Goal: Check status: Check status

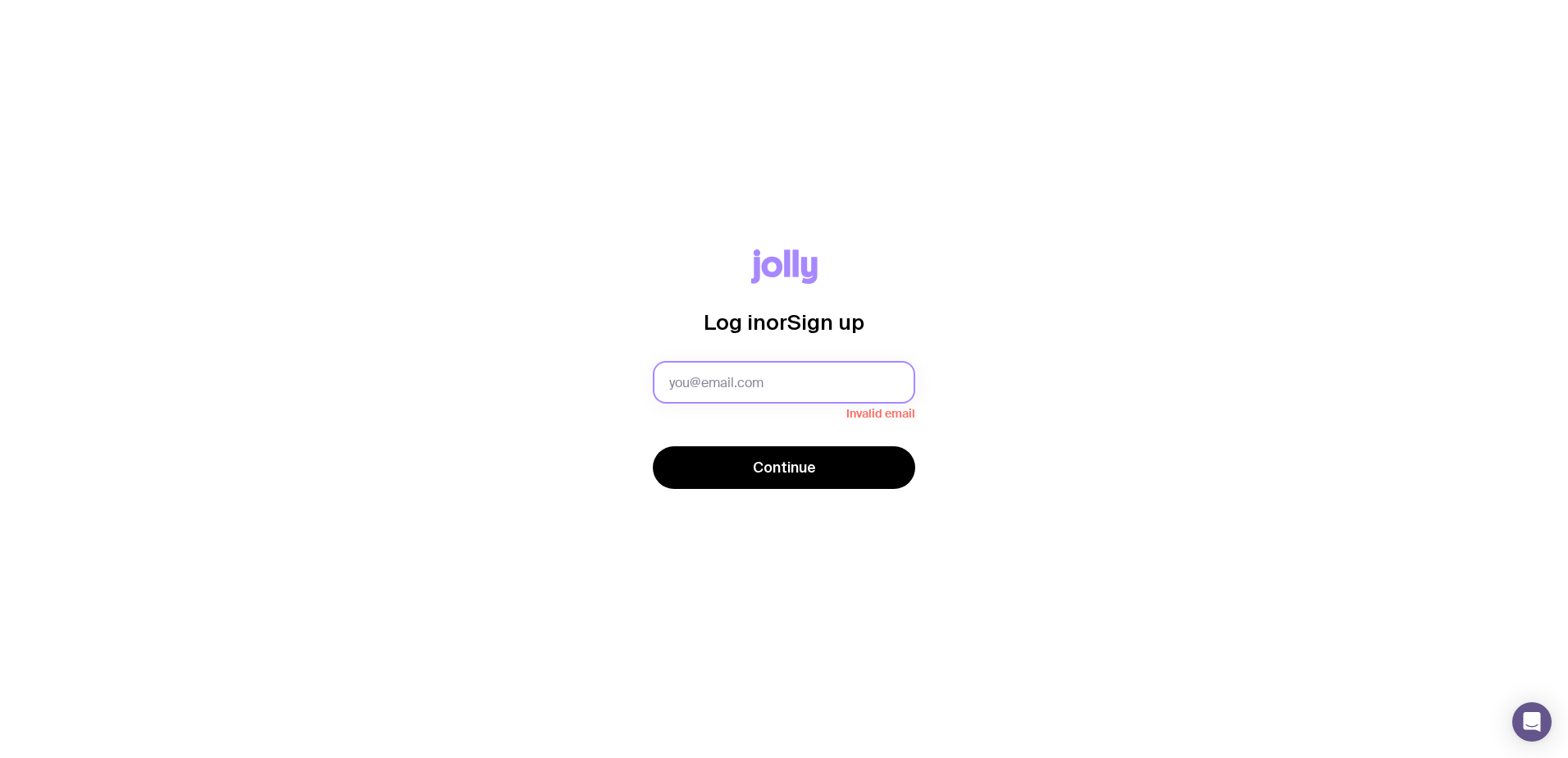
click at [726, 364] on input "text" at bounding box center [784, 381] width 262 height 42
click at [722, 379] on input "text" at bounding box center [784, 381] width 262 height 42
type input "laura.libby@criteriacorp.com"
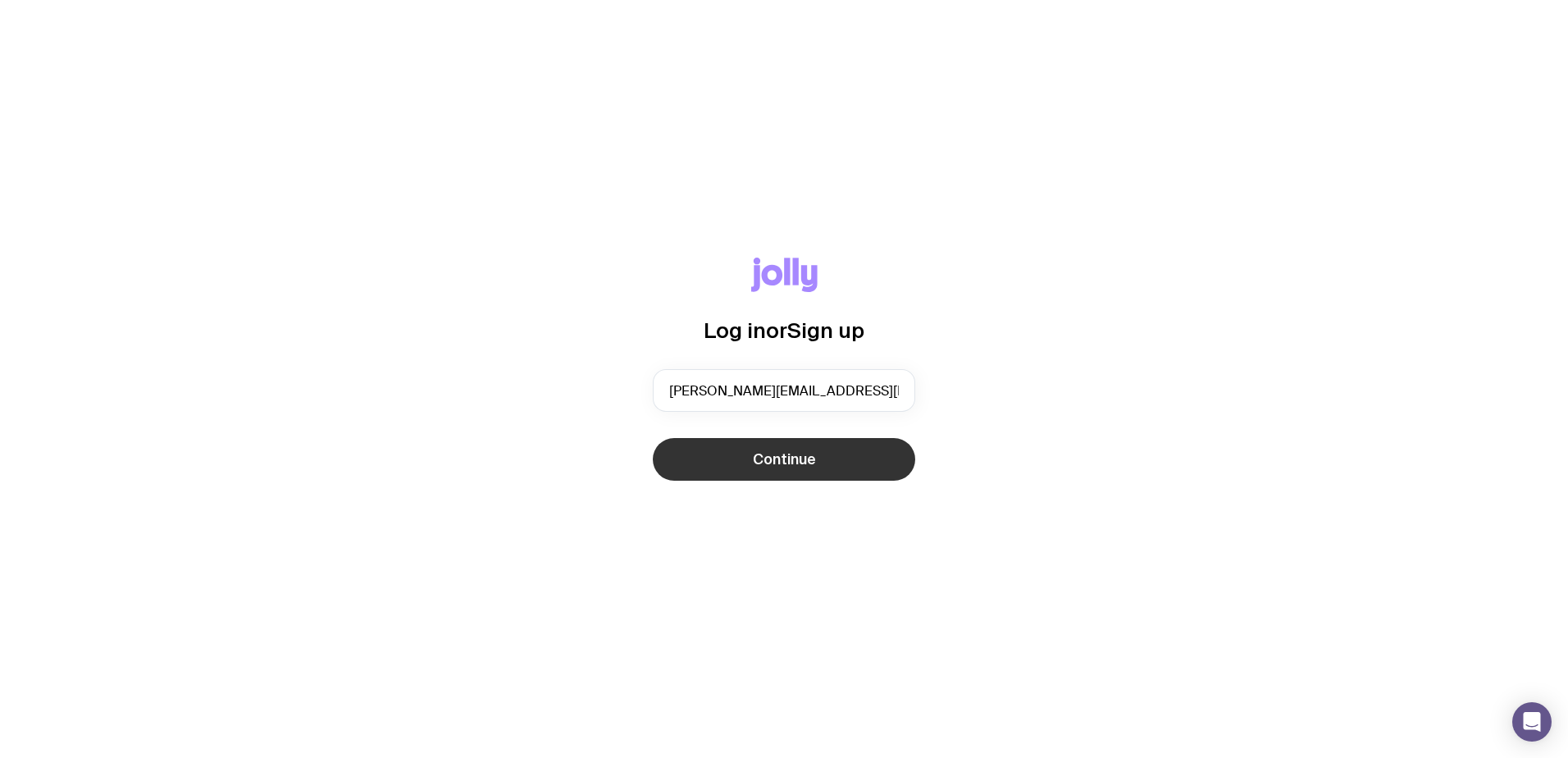
click at [697, 466] on button "Continue" at bounding box center [784, 459] width 262 height 42
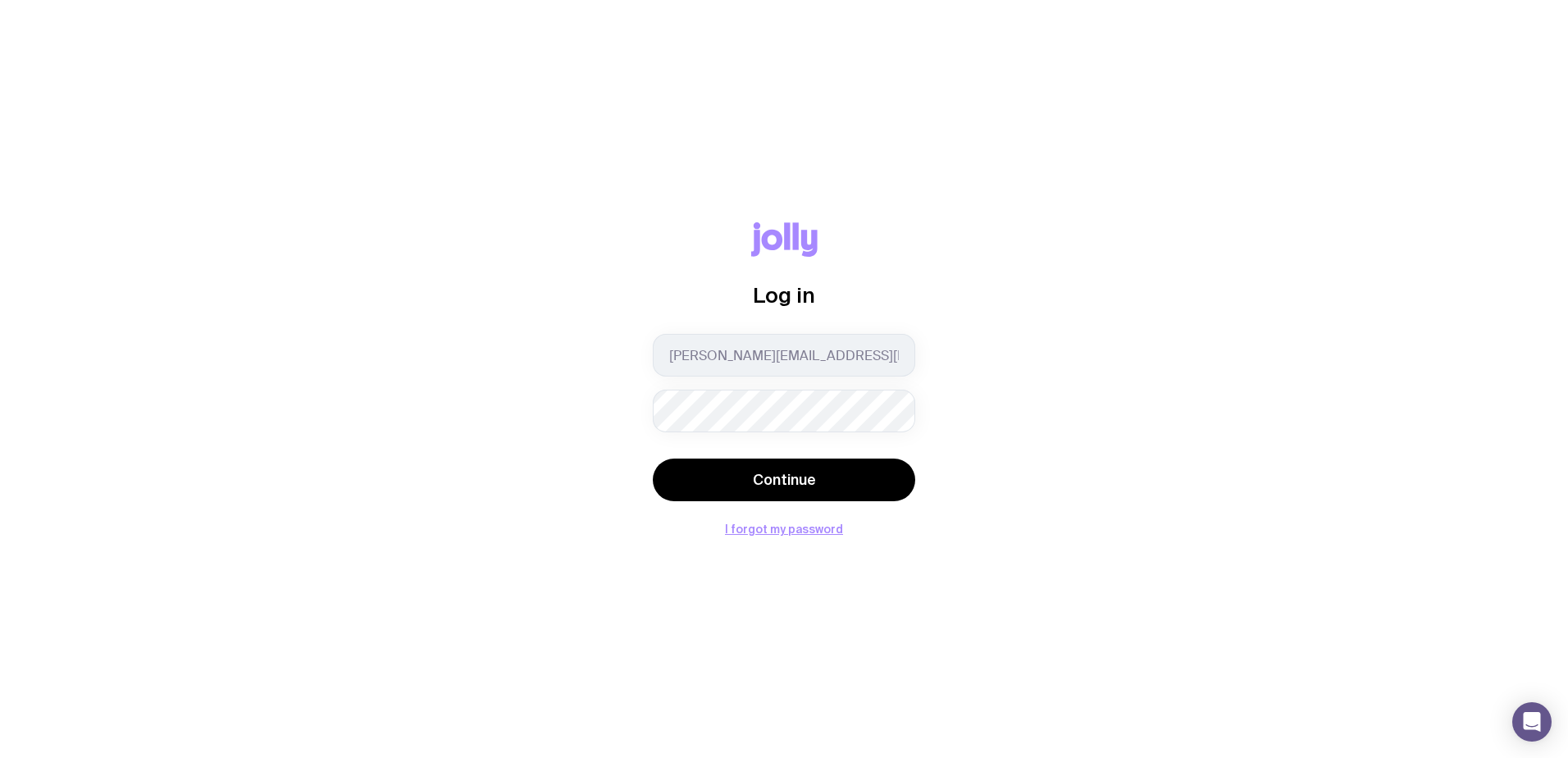
drag, startPoint x: 812, startPoint y: 434, endPoint x: 934, endPoint y: 402, distance: 126.1
click at [1029, 385] on div "Log in laura.libby@criteriacorp.com Continue I forgot my password" at bounding box center [784, 379] width 1489 height 312
click at [653, 432] on div at bounding box center [653, 432] width 0 height 0
drag, startPoint x: 1001, startPoint y: 382, endPoint x: 1076, endPoint y: 113, distance: 279.3
click at [1002, 381] on div "Log in laura.libby@criteriacorp.com Continue I forgot my password" at bounding box center [784, 379] width 1489 height 312
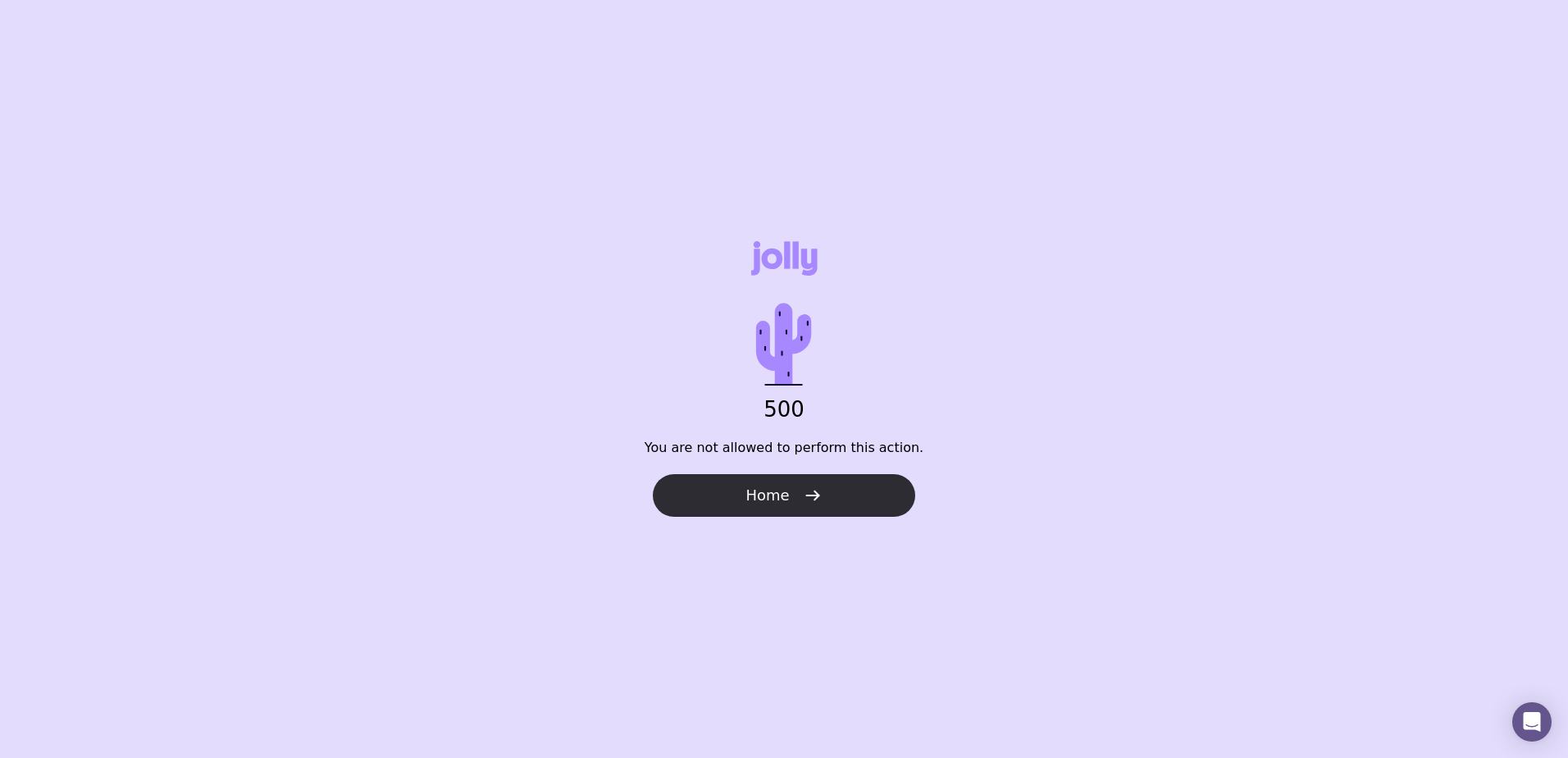
click at [813, 487] on icon "button" at bounding box center [812, 495] width 20 height 20
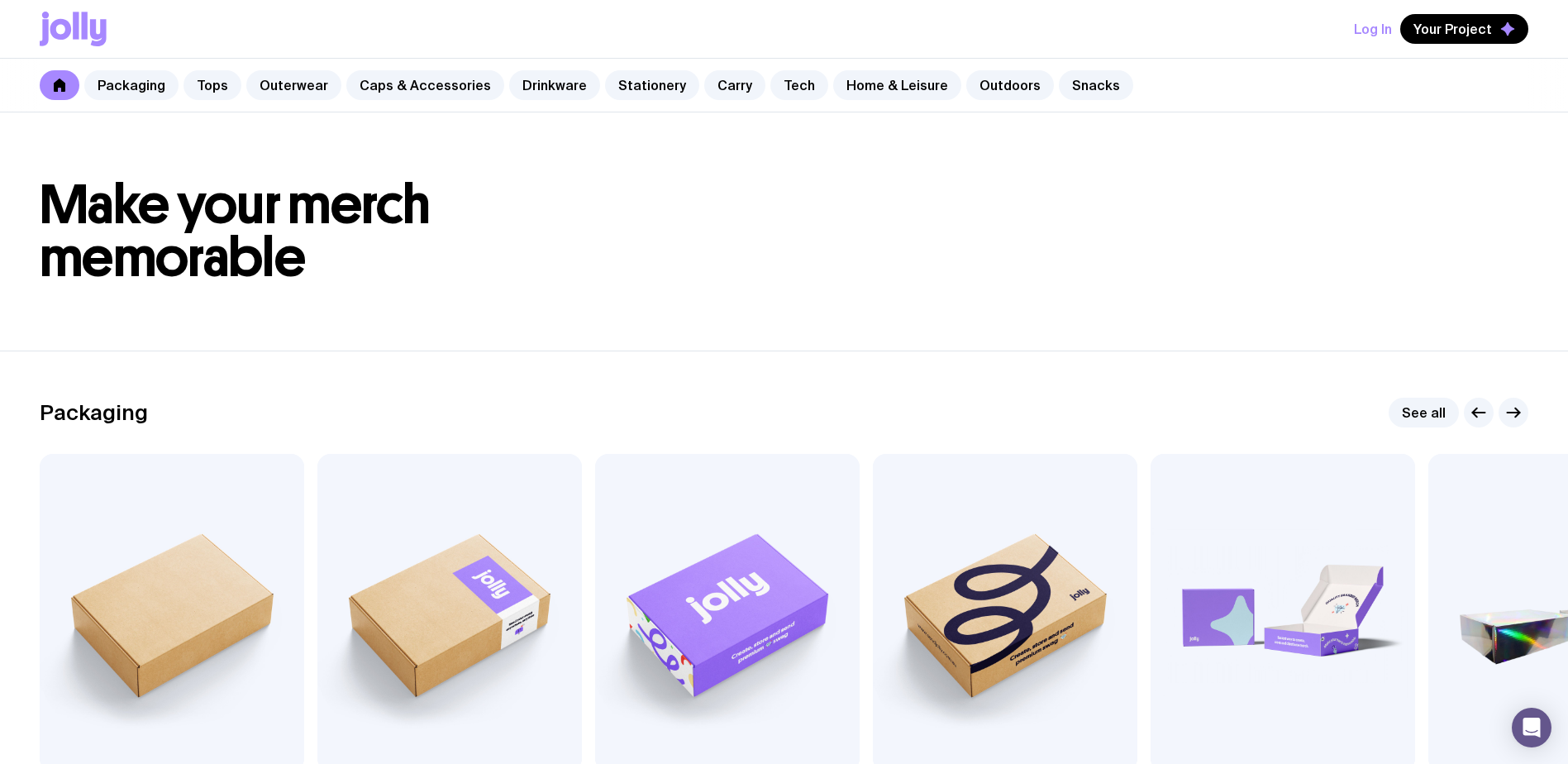
click at [1365, 37] on button "Log In" at bounding box center [1372, 29] width 38 height 29
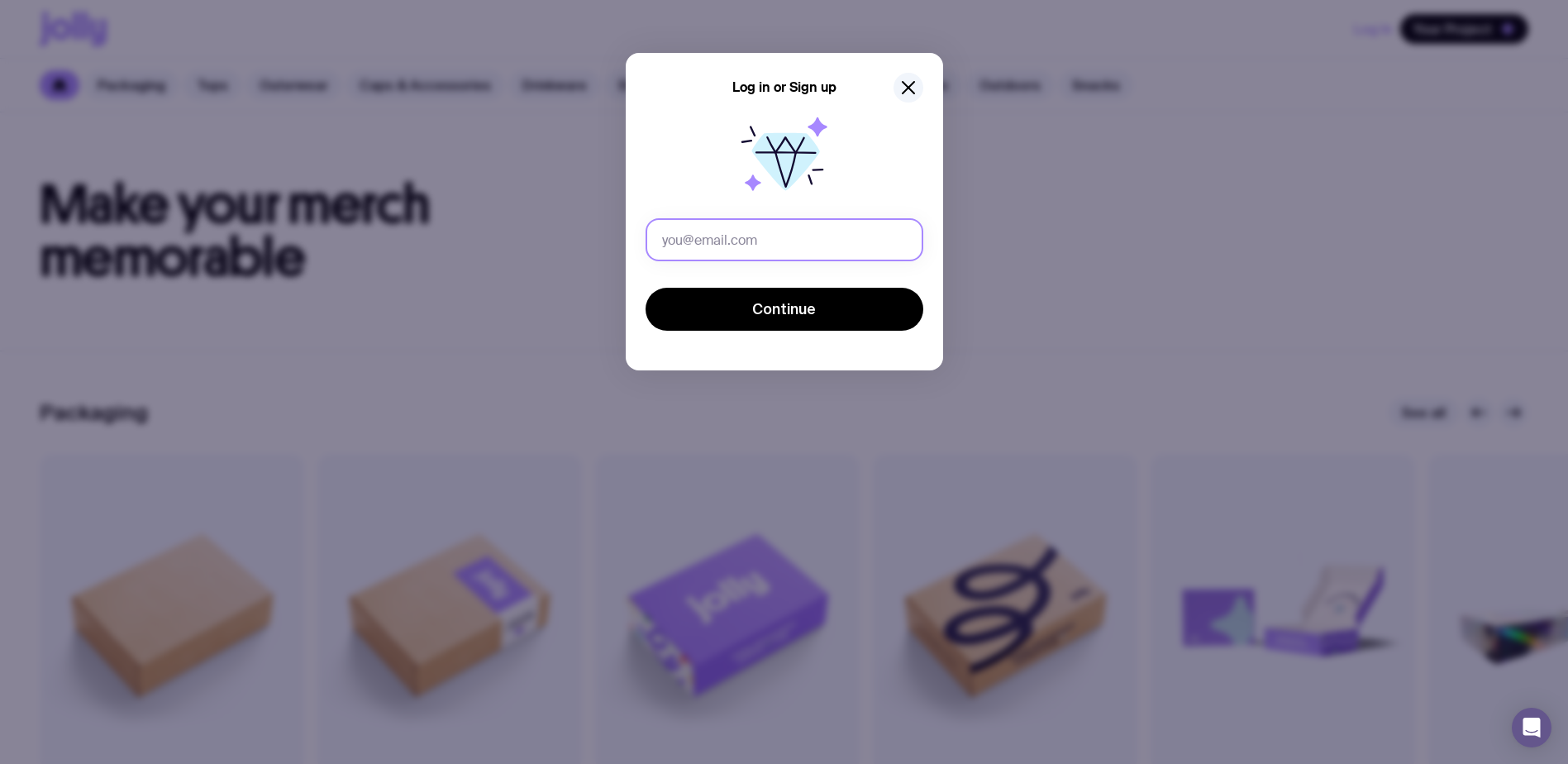
click at [731, 249] on input "text" at bounding box center [784, 239] width 278 height 43
type input "laura.libby@criteriacorp.com"
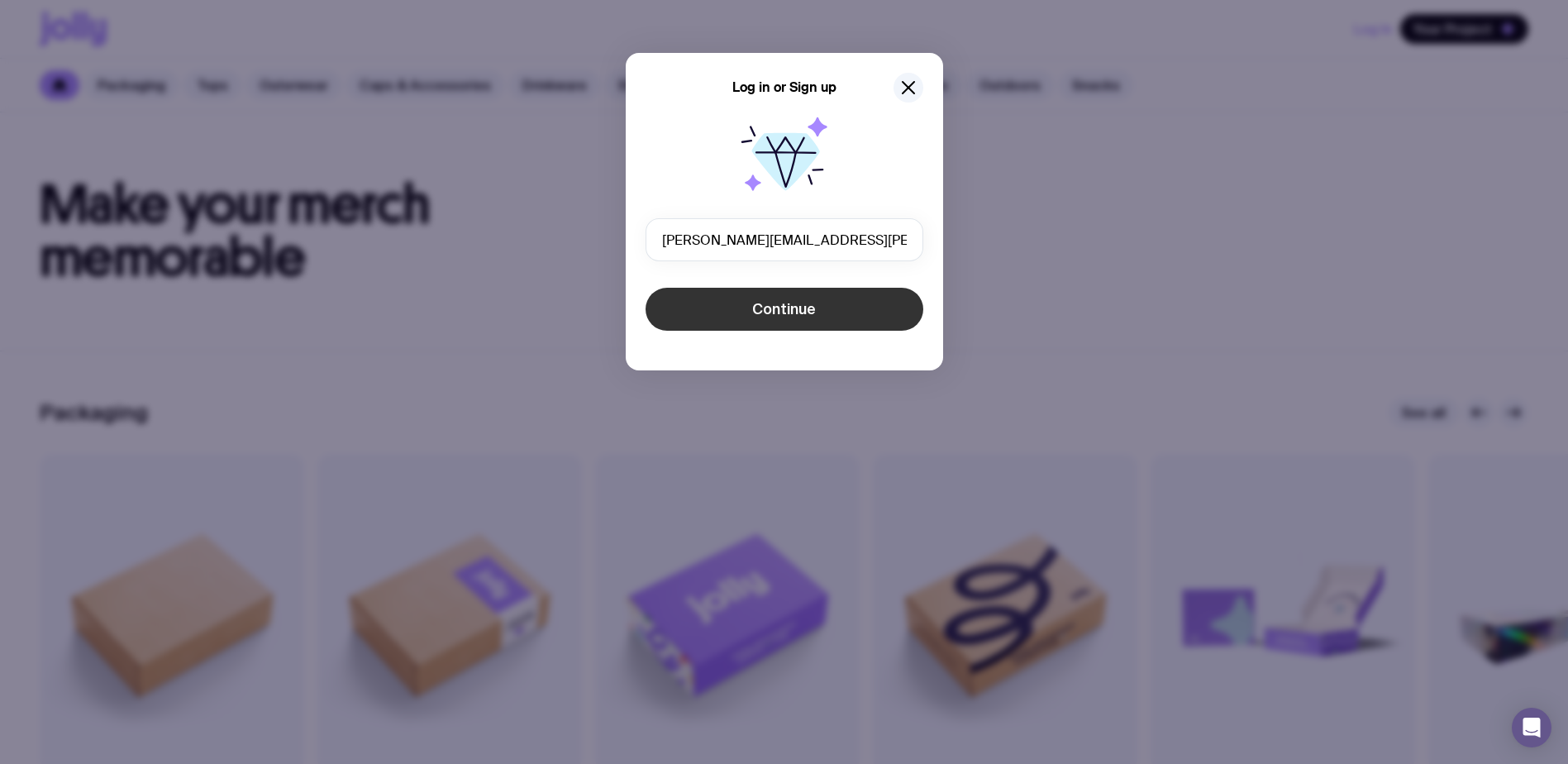
click at [789, 301] on span "Continue" at bounding box center [784, 309] width 64 height 20
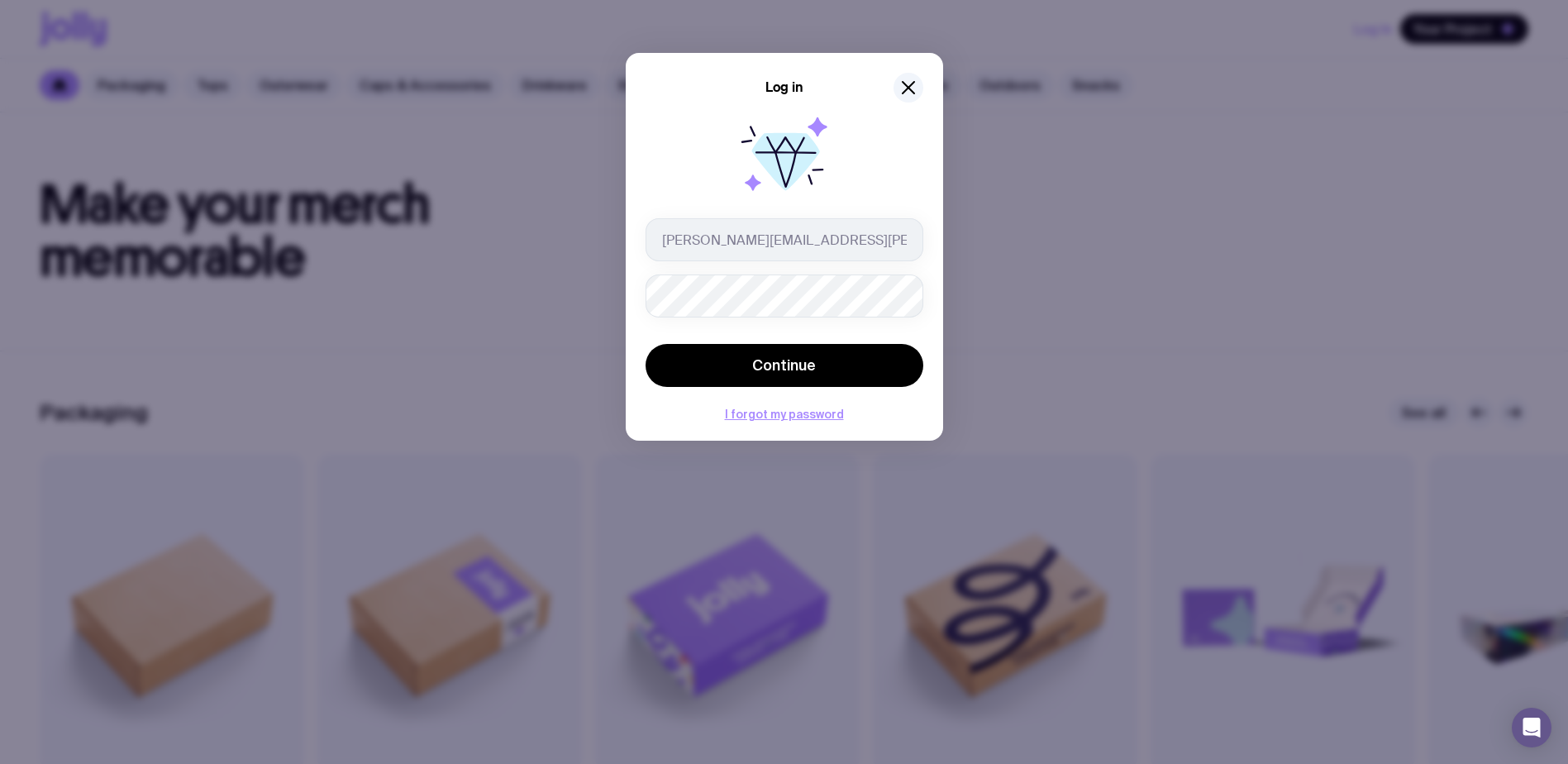
click at [789, 407] on div "I forgot my password" at bounding box center [784, 414] width 278 height 14
click at [809, 413] on button "I forgot my password" at bounding box center [784, 414] width 119 height 13
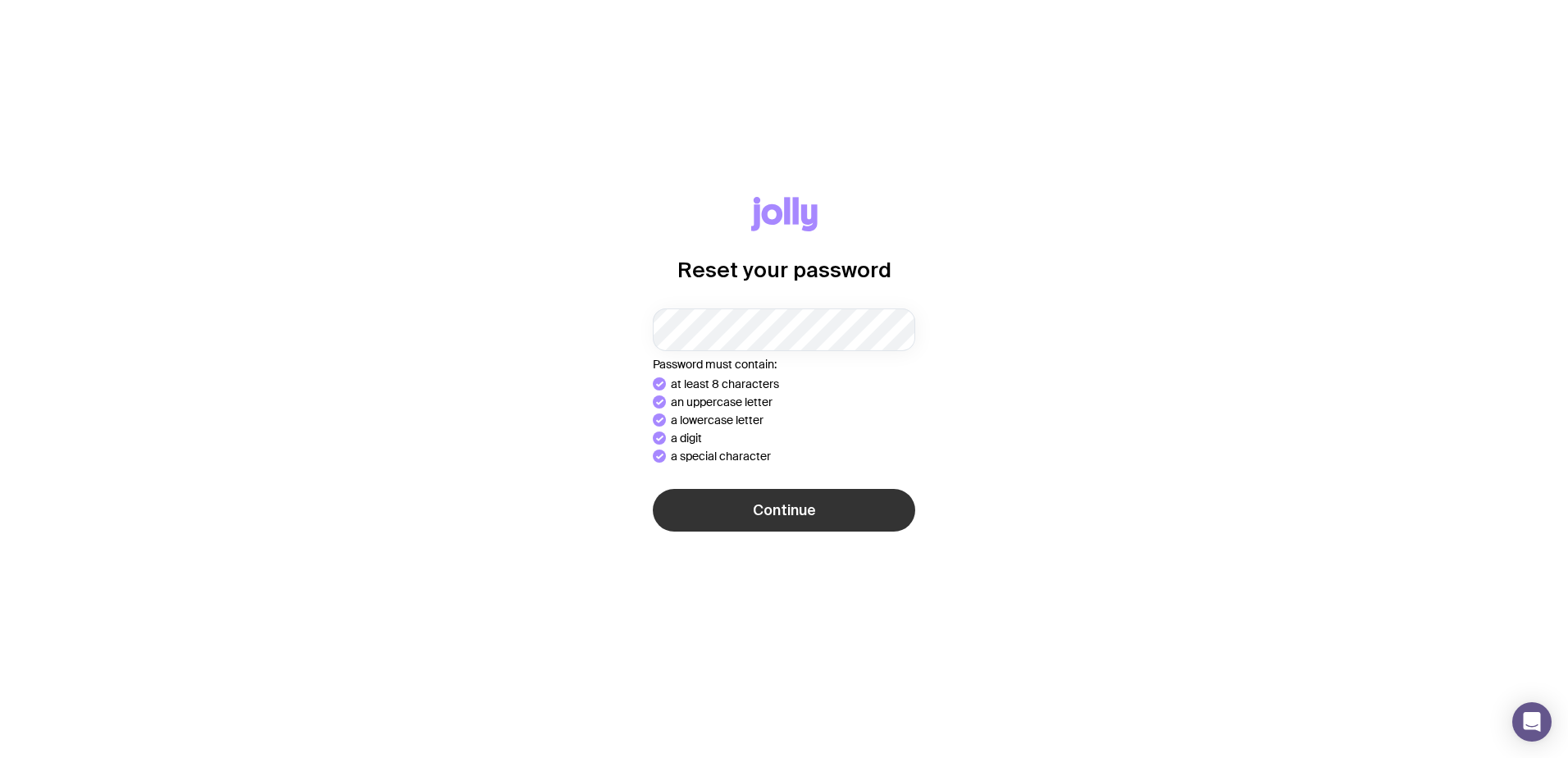
click at [798, 503] on span "Continue" at bounding box center [784, 510] width 63 height 20
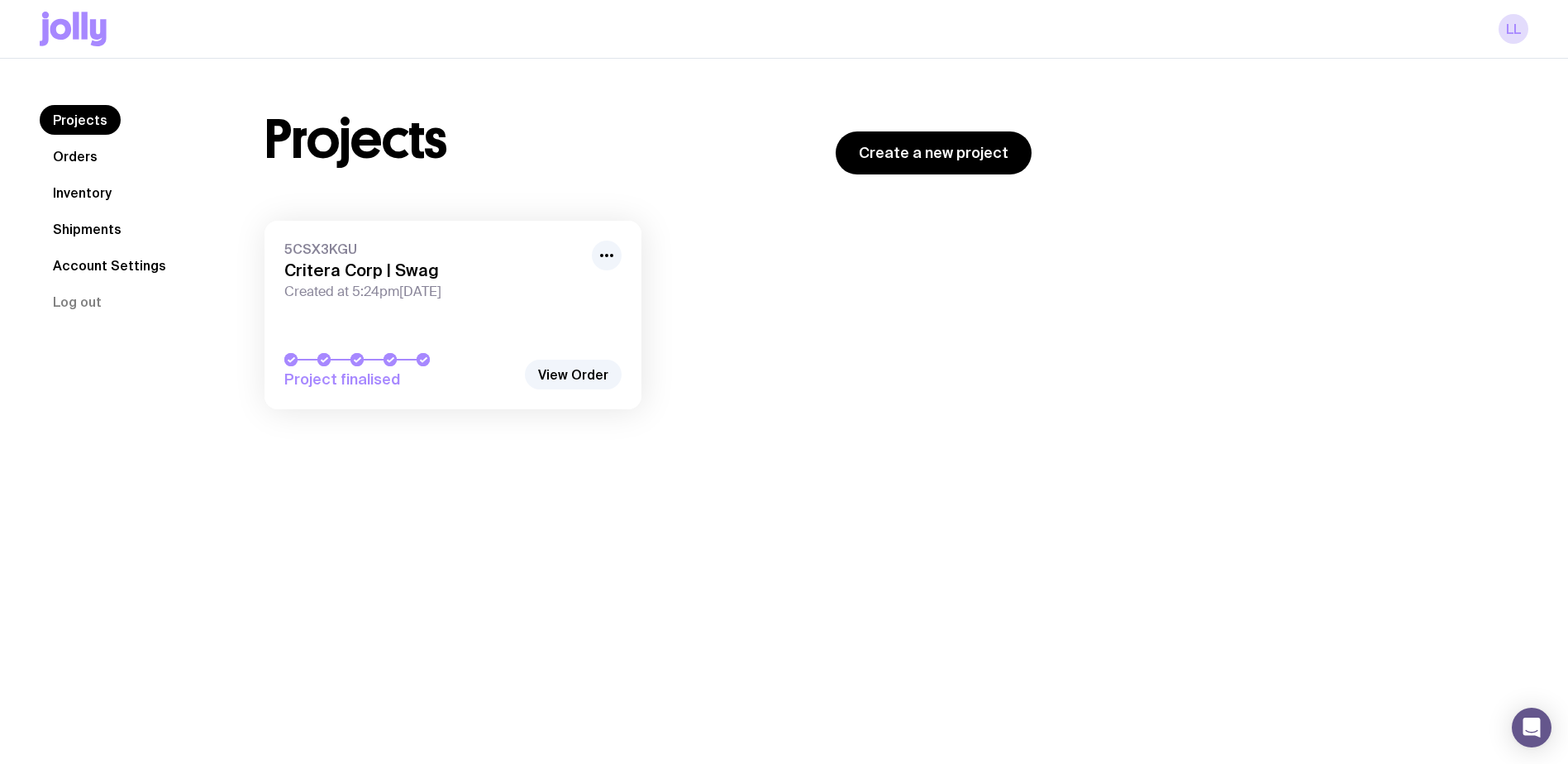
drag, startPoint x: 404, startPoint y: 284, endPoint x: 516, endPoint y: 287, distance: 112.0
click at [404, 284] on span "Created at 5:24pm[DATE]" at bounding box center [433, 291] width 298 height 16
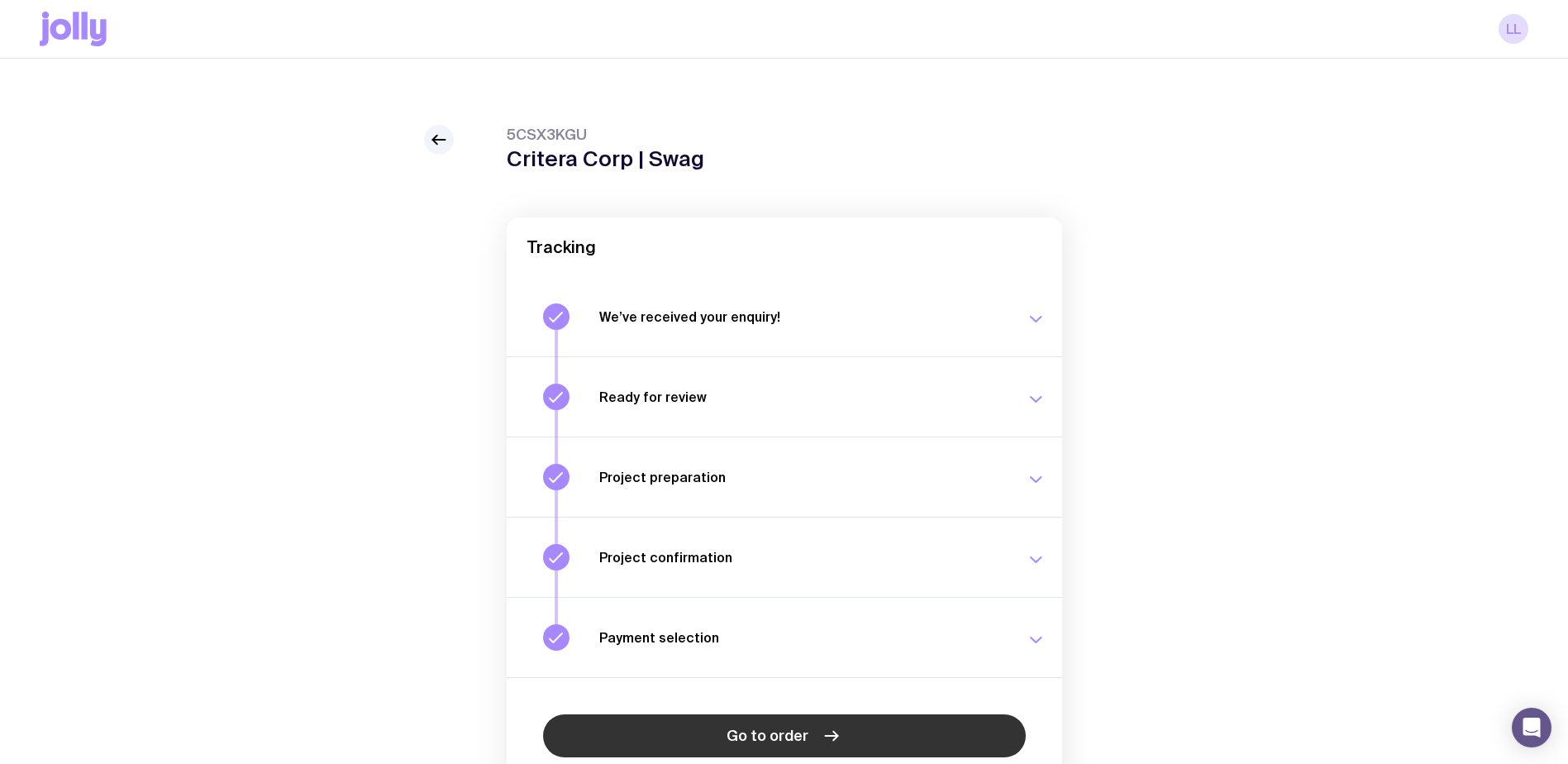
click at [781, 742] on span "Go to order" at bounding box center [767, 735] width 82 height 20
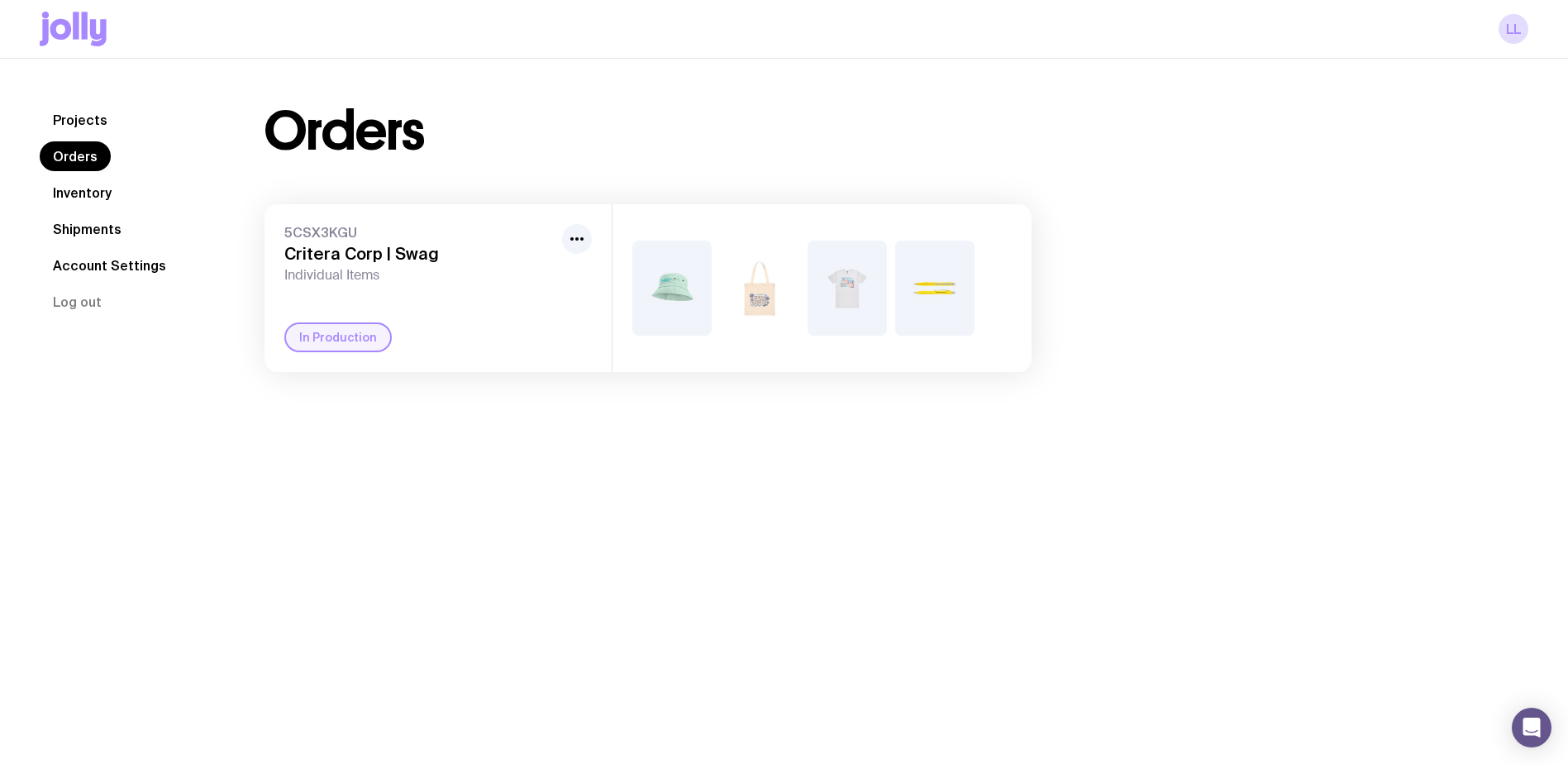
click at [891, 288] on div at bounding box center [822, 288] width 419 height 167
click at [81, 188] on link "Inventory" at bounding box center [83, 192] width 86 height 29
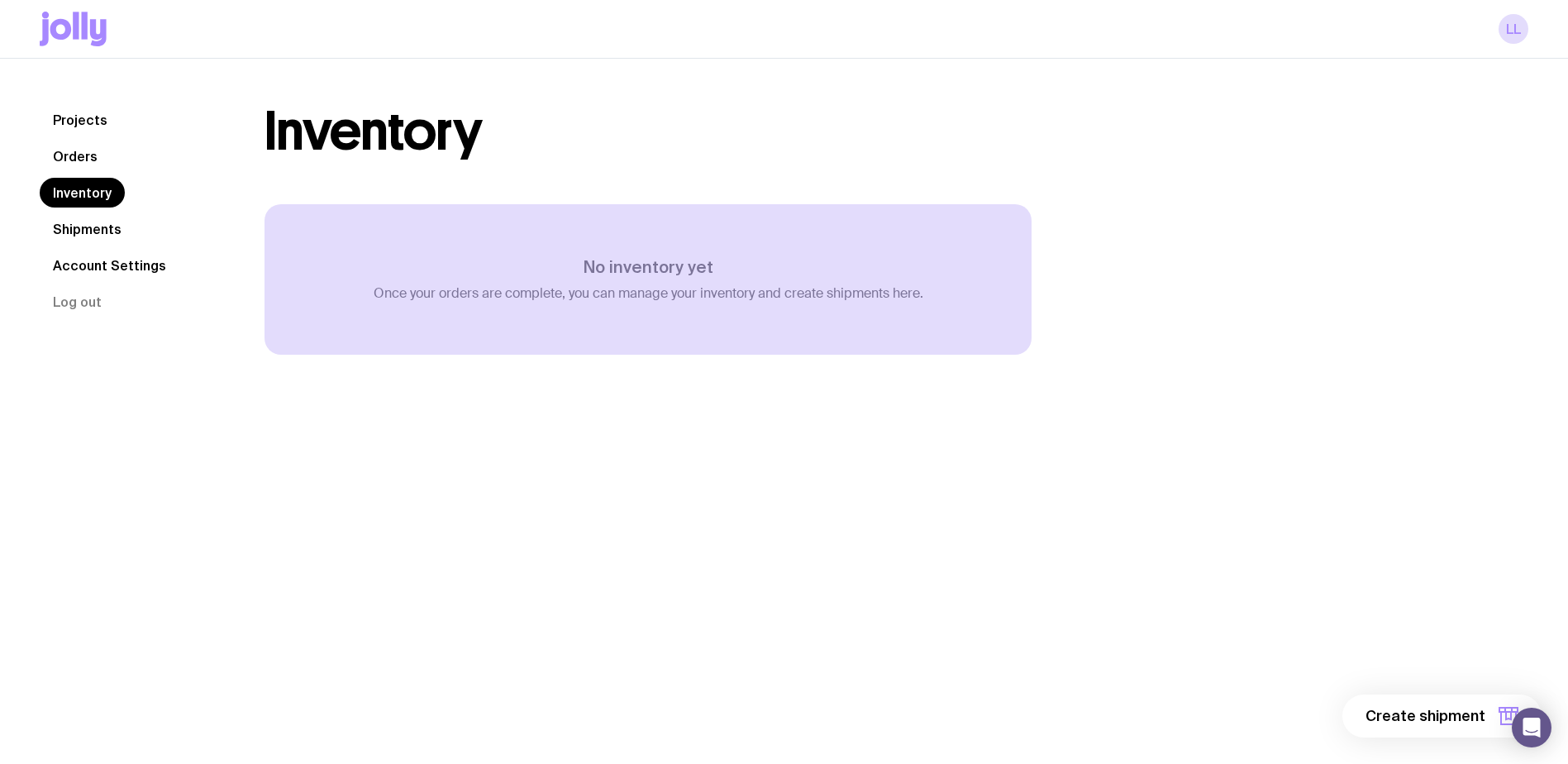
click at [67, 120] on link "Projects" at bounding box center [80, 119] width 81 height 29
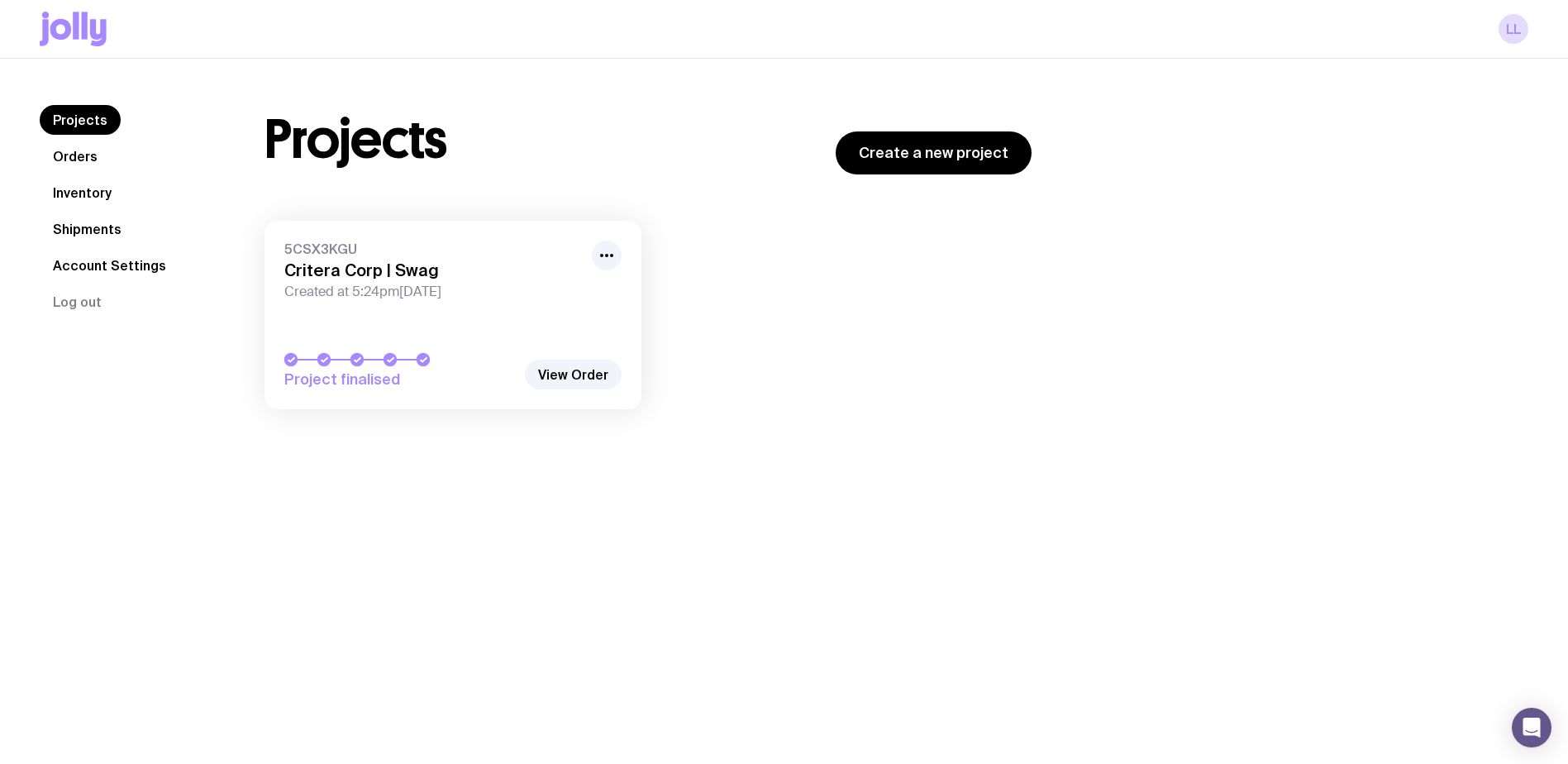
click at [81, 229] on link "Shipments" at bounding box center [87, 228] width 95 height 29
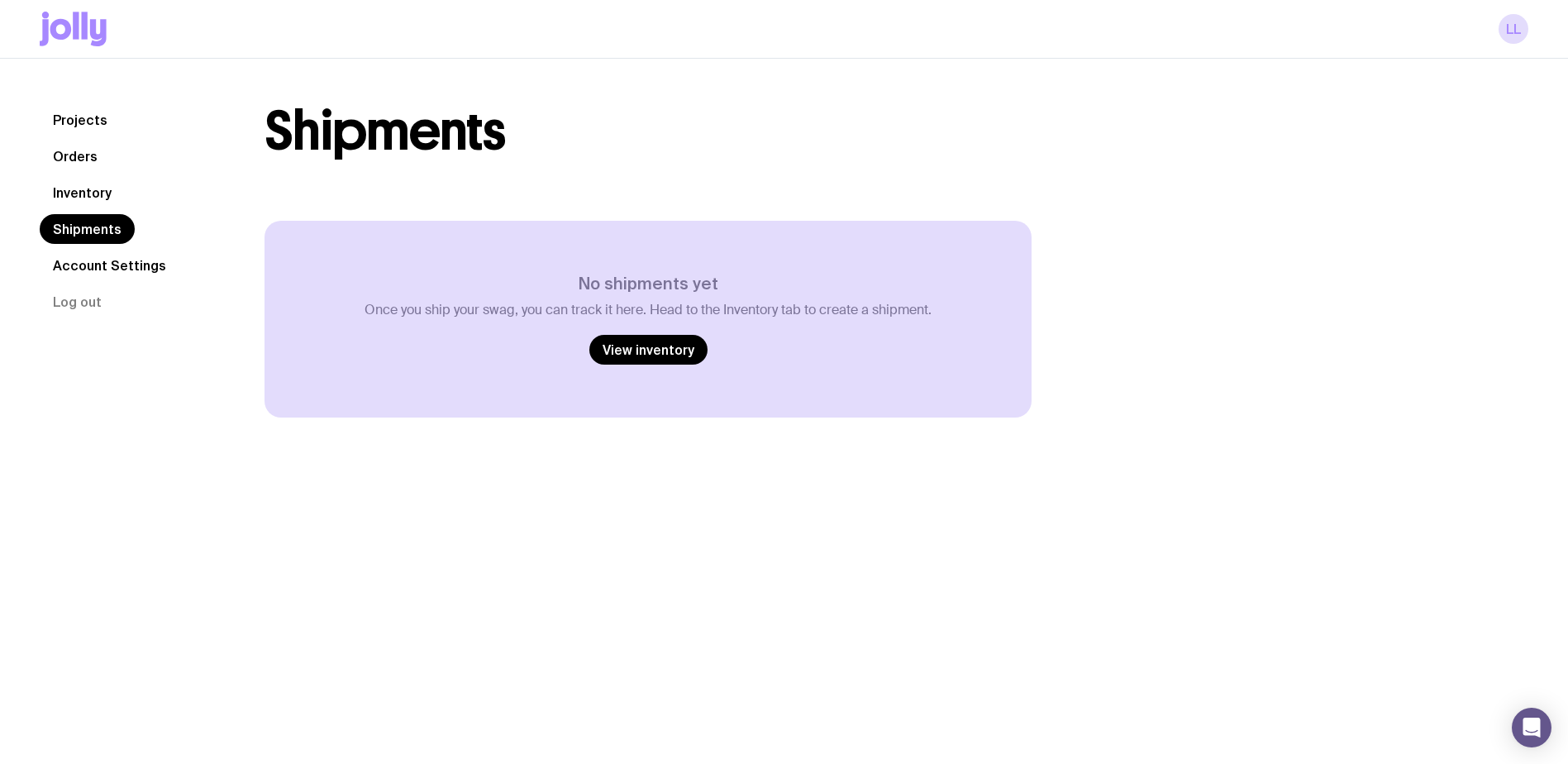
click at [93, 192] on link "Inventory" at bounding box center [83, 192] width 86 height 29
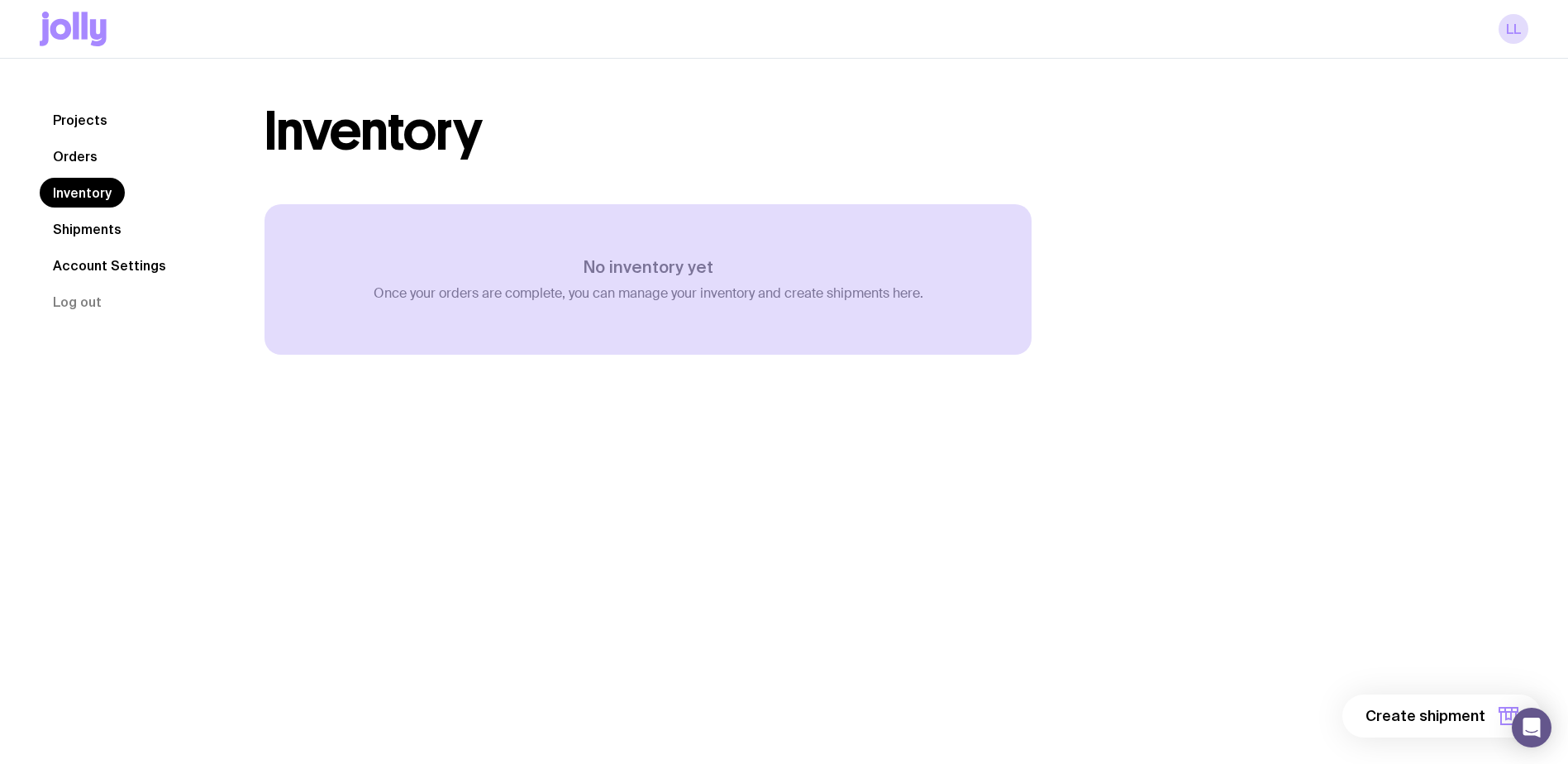
click at [92, 159] on link "Orders" at bounding box center [75, 156] width 71 height 29
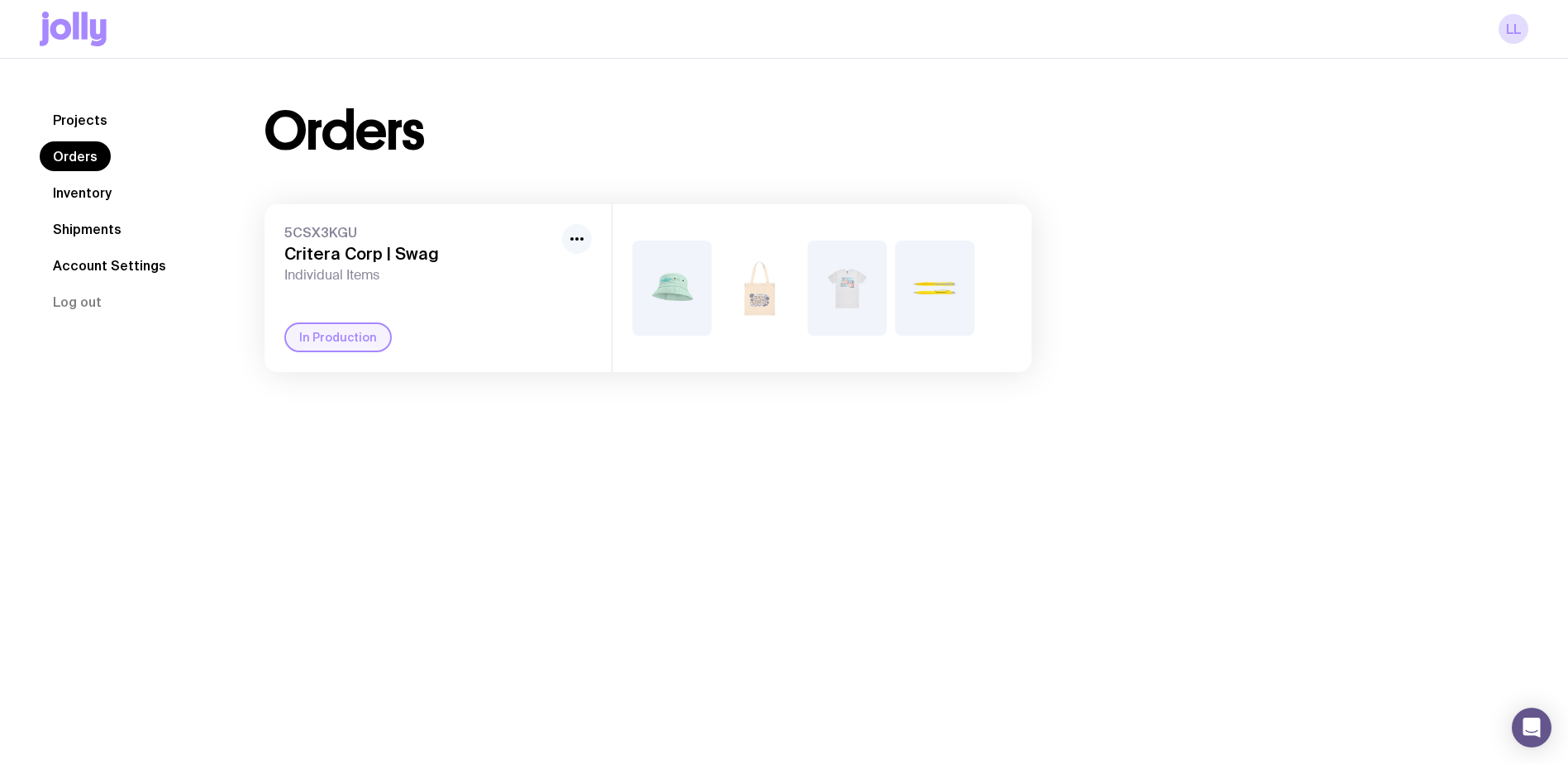
click at [579, 239] on icon "button" at bounding box center [576, 239] width 20 height 20
drag, startPoint x: 349, startPoint y: 496, endPoint x: 407, endPoint y: 380, distance: 129.7
click at [350, 494] on div "Projects Orders Inventory Shipments Account Settings Log out Projects Orders In…" at bounding box center [784, 441] width 1568 height 764
click at [990, 308] on div at bounding box center [822, 288] width 419 height 167
click at [912, 302] on img at bounding box center [934, 288] width 79 height 95
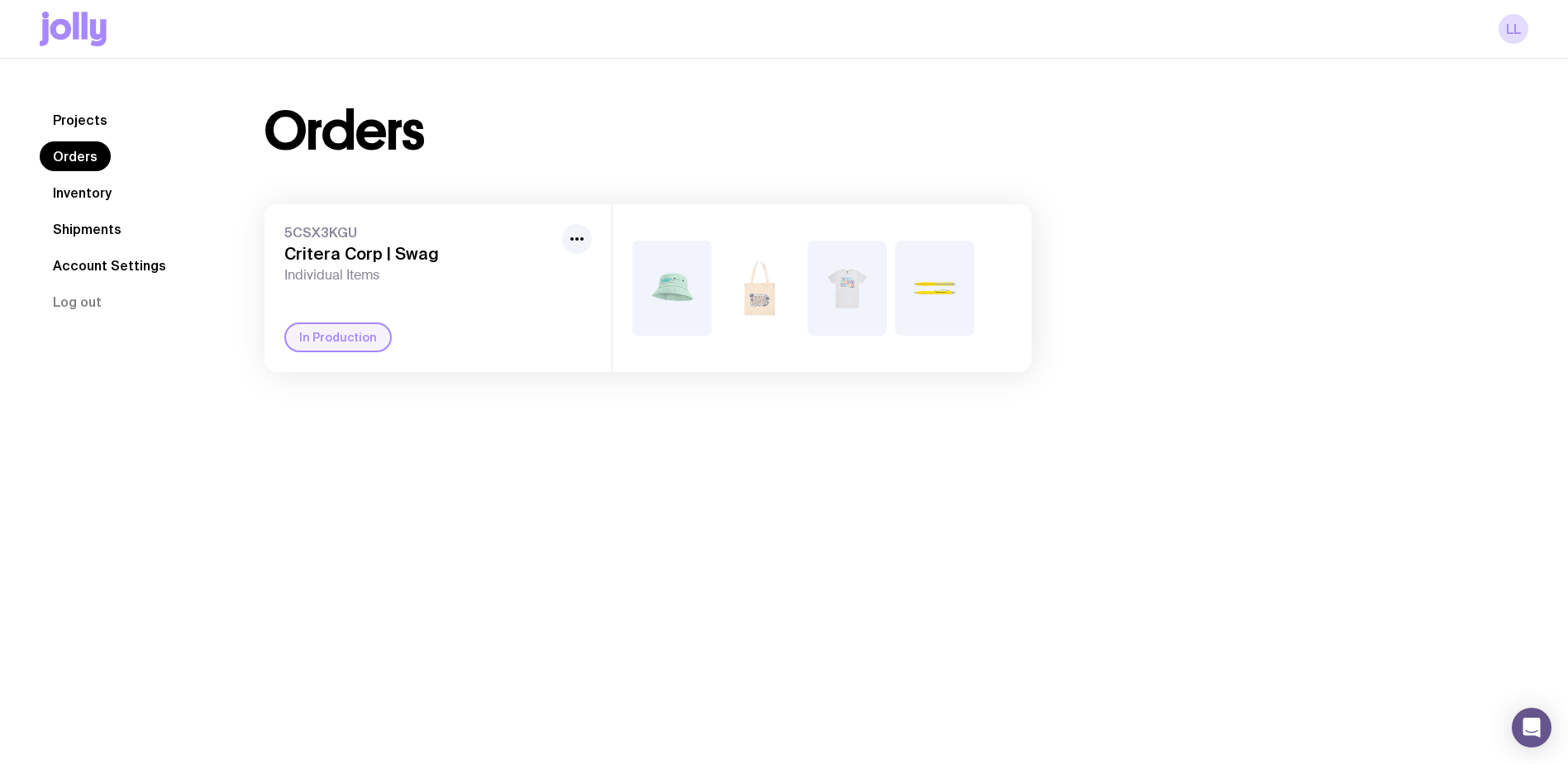
drag, startPoint x: 667, startPoint y: 286, endPoint x: 450, endPoint y: 439, distance: 265.5
click at [450, 443] on div "Projects Orders Inventory Shipments Account Settings Log out Projects Orders In…" at bounding box center [784, 441] width 1568 height 764
drag, startPoint x: 673, startPoint y: 282, endPoint x: 343, endPoint y: 437, distance: 364.6
click at [343, 437] on div "Projects Orders Inventory Shipments Account Settings Log out Projects Orders In…" at bounding box center [784, 441] width 1568 height 764
click at [59, 29] on icon at bounding box center [73, 29] width 67 height 34
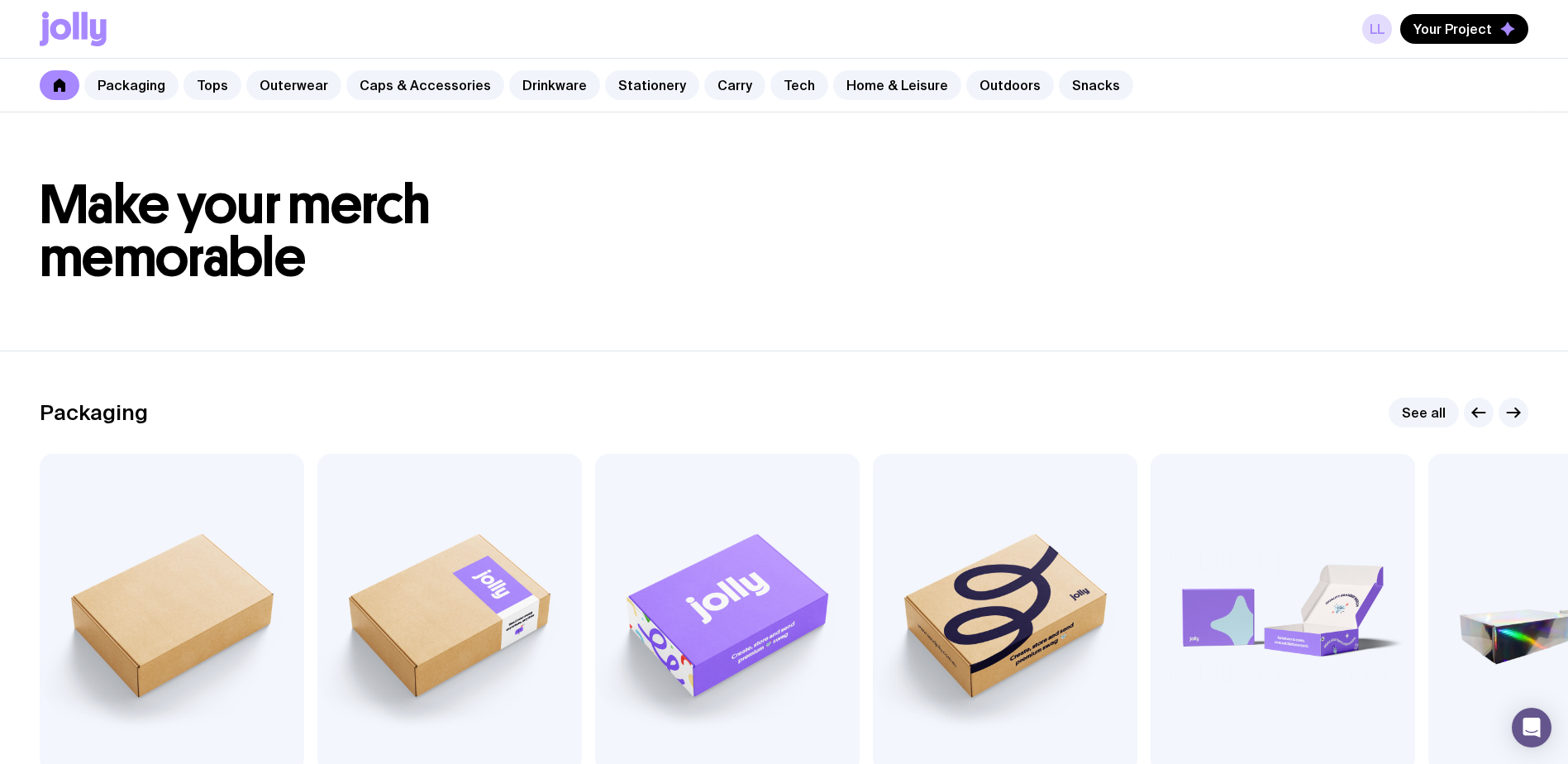
click at [1453, 12] on div "LL Your Project" at bounding box center [784, 29] width 1488 height 58
click at [1439, 29] on span "Your Project" at bounding box center [1452, 29] width 79 height 16
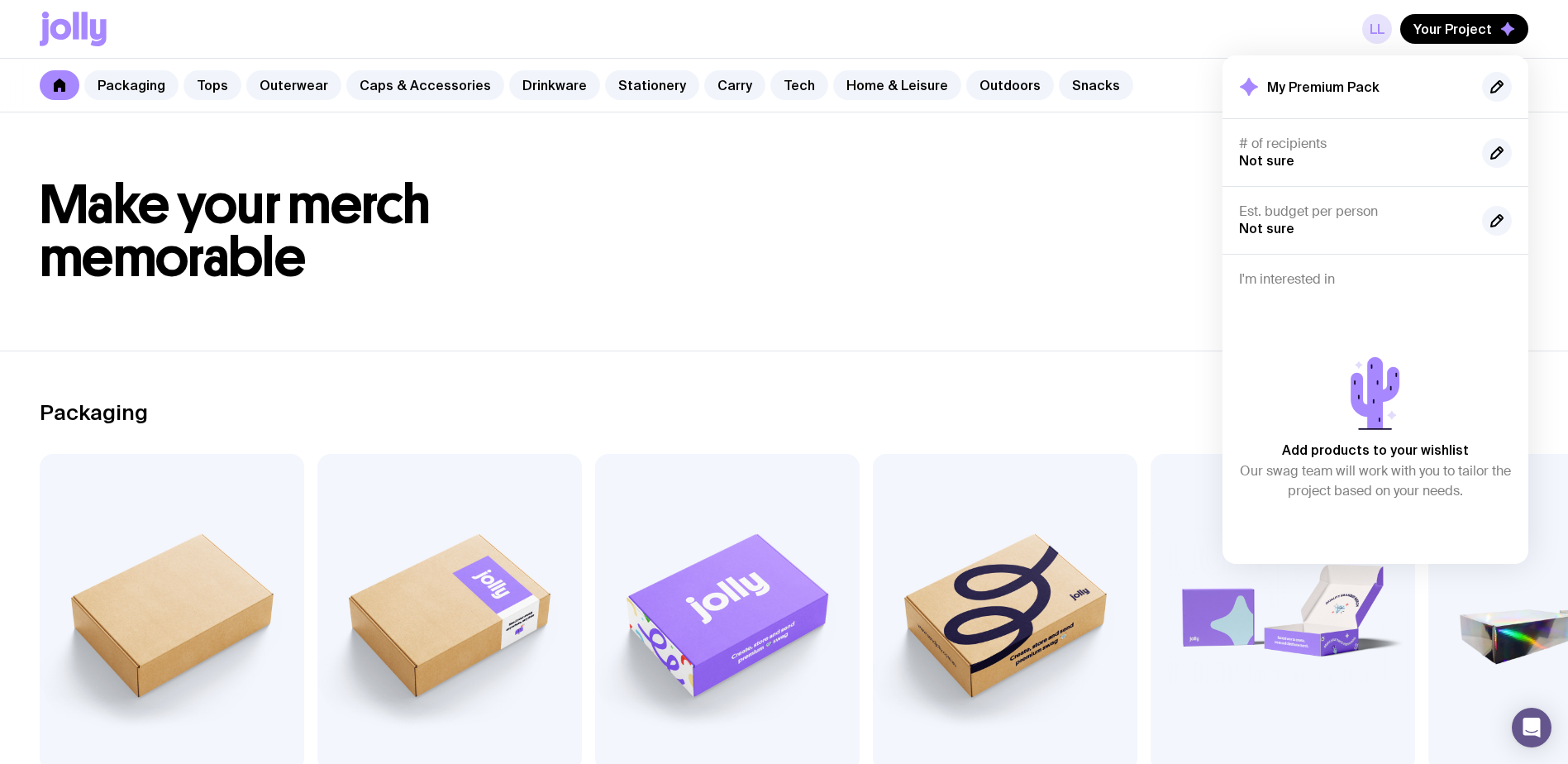
click at [1391, 29] on link "LL" at bounding box center [1376, 29] width 29 height 29
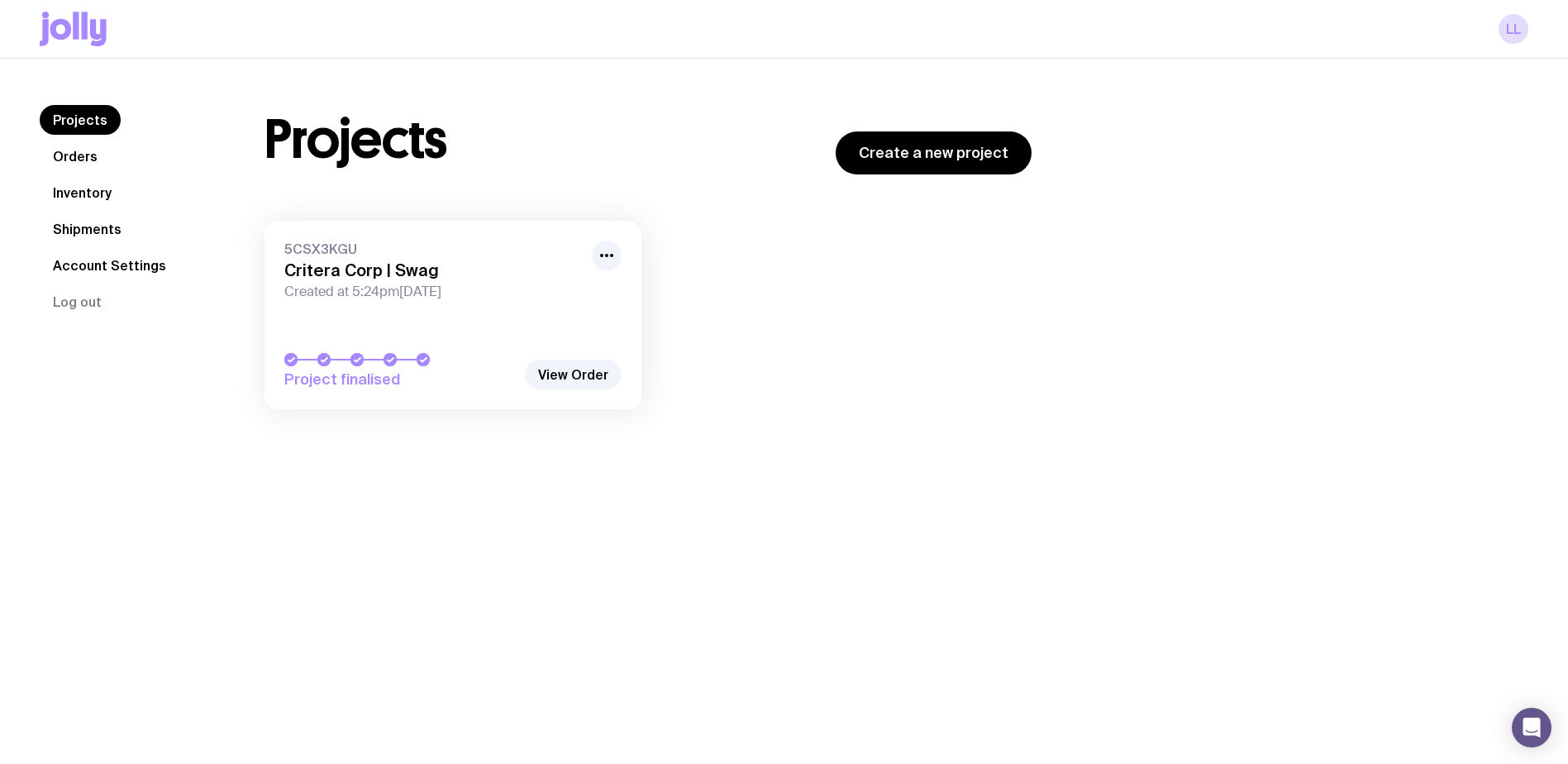
click at [281, 306] on link "5CSX3KGU Critera Corp | Swag Created at 5:24pm[DATE] Project finalised" at bounding box center [453, 315] width 377 height 188
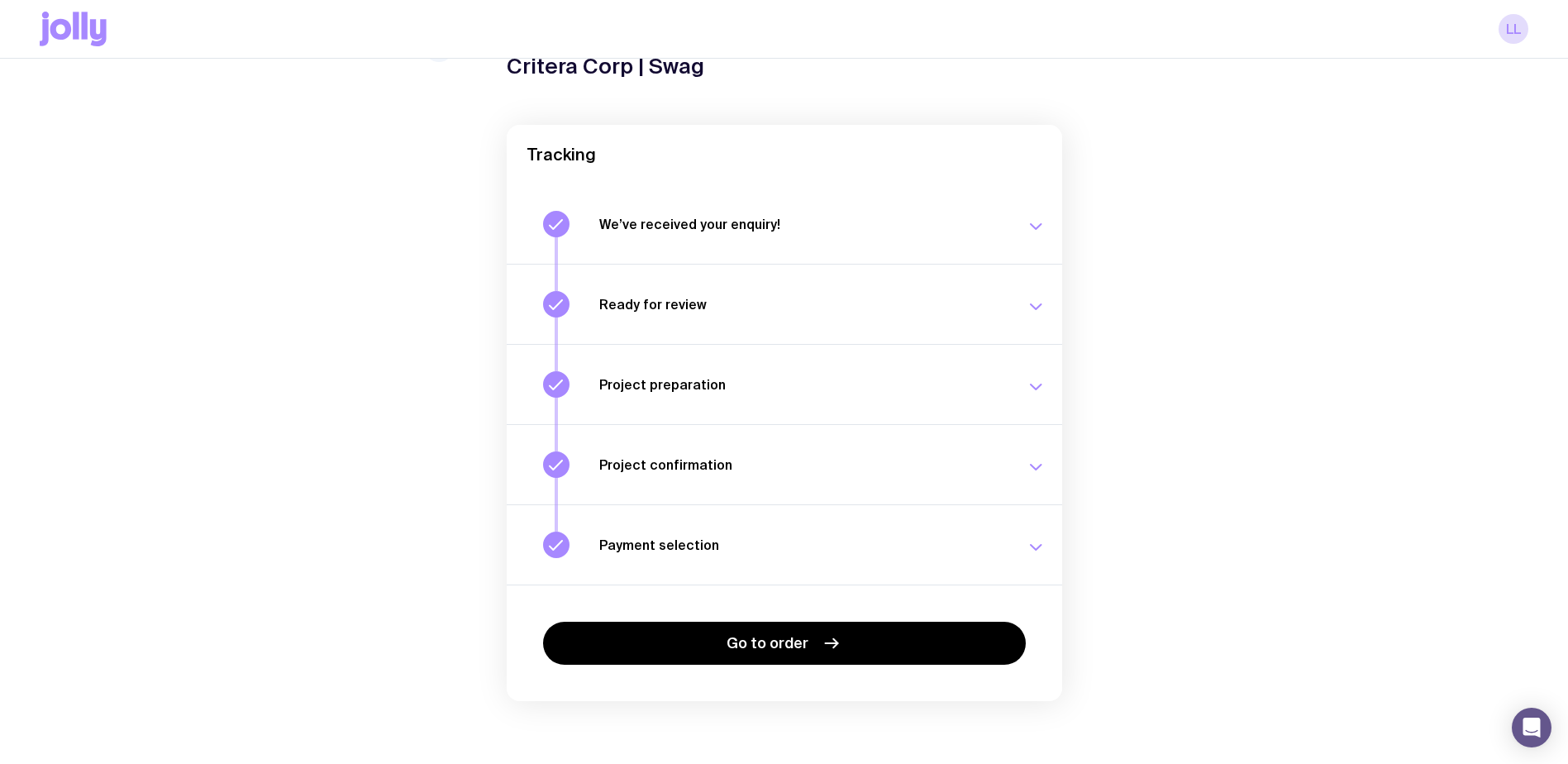
scroll to position [96, 0]
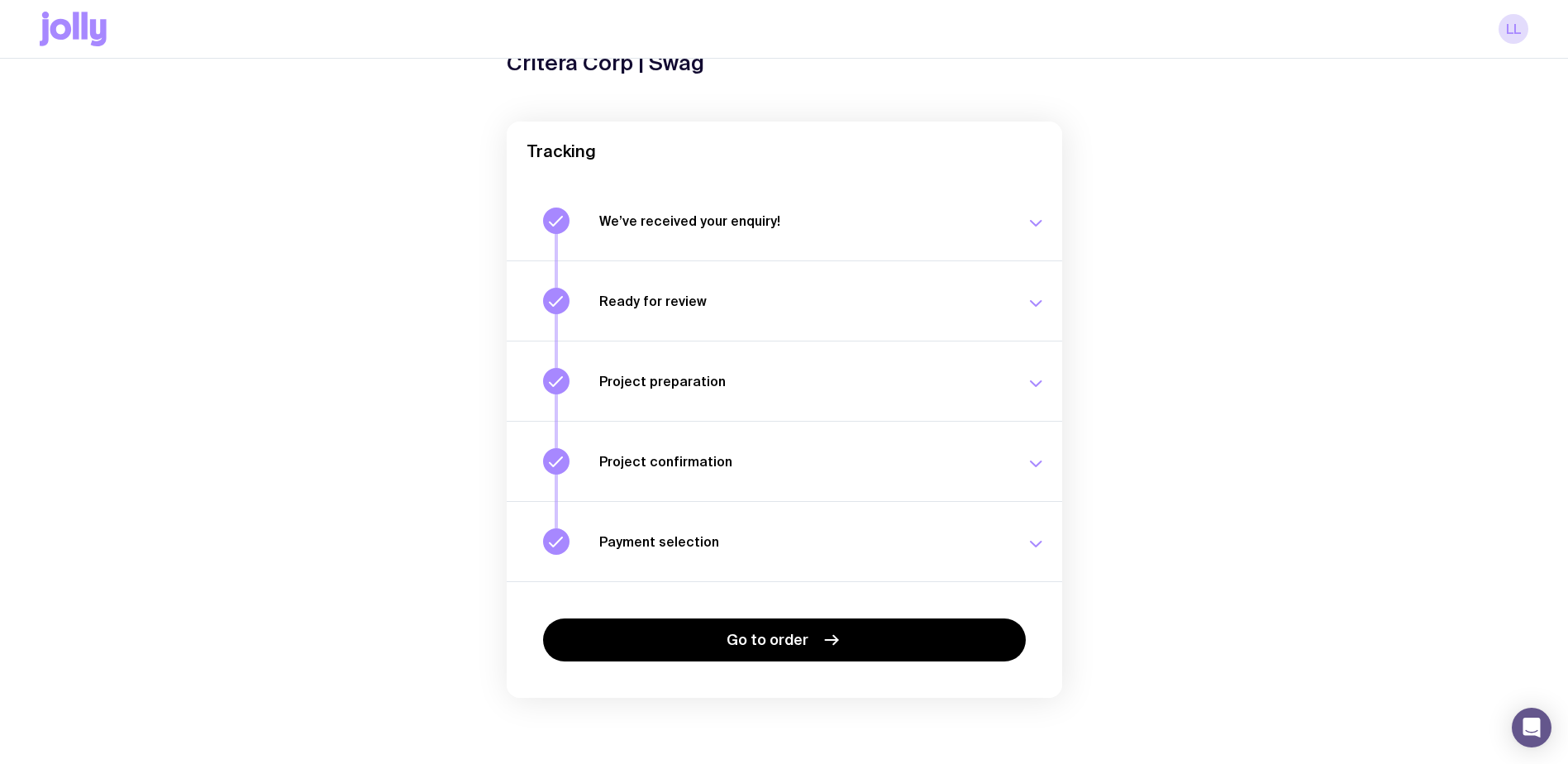
click at [1041, 540] on icon "button" at bounding box center [1035, 543] width 20 height 20
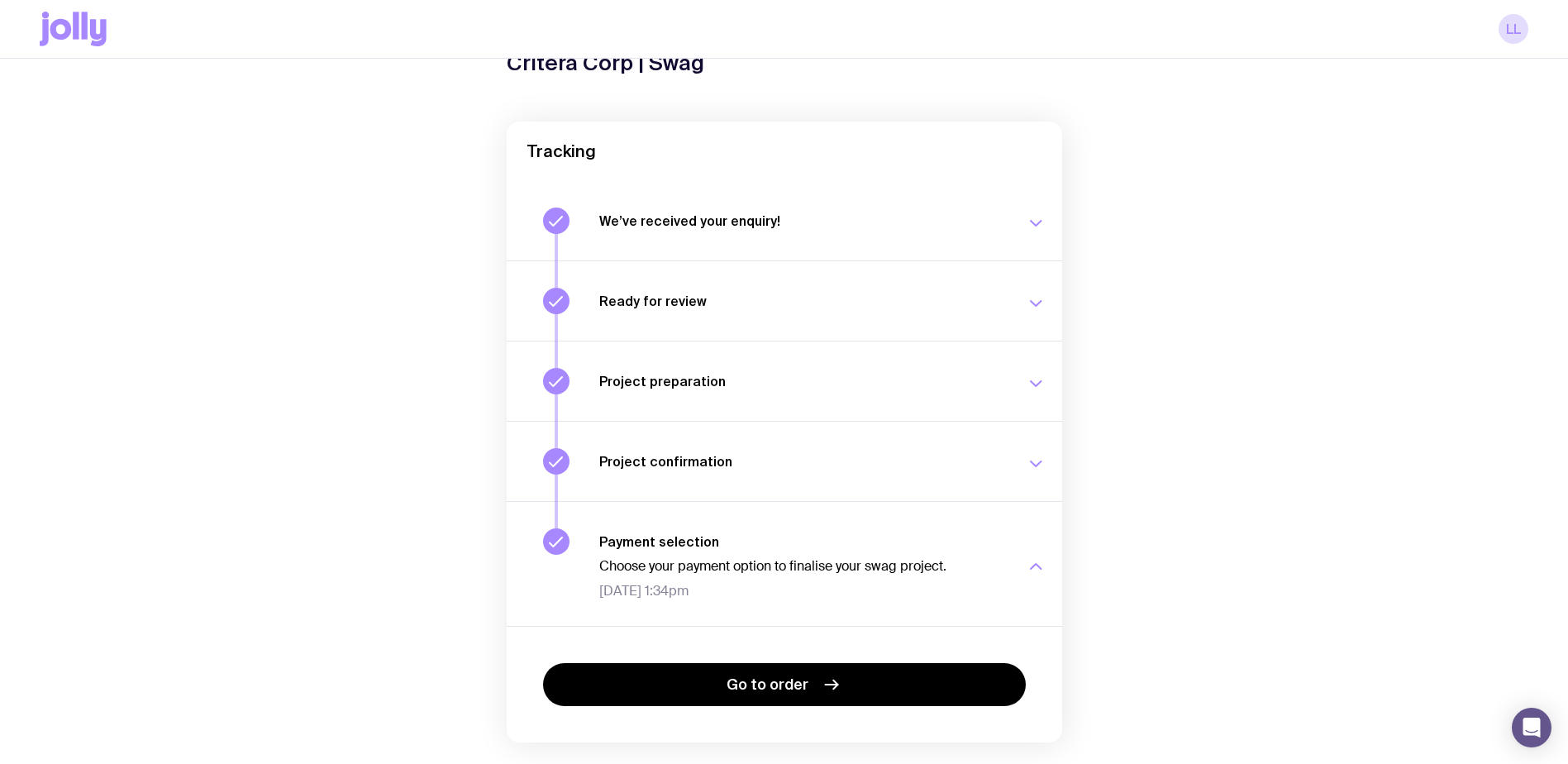
click at [1024, 475] on button "Project confirmation Your project details have been confirmed. [DATE] 1:28pm" at bounding box center [784, 460] width 555 height 80
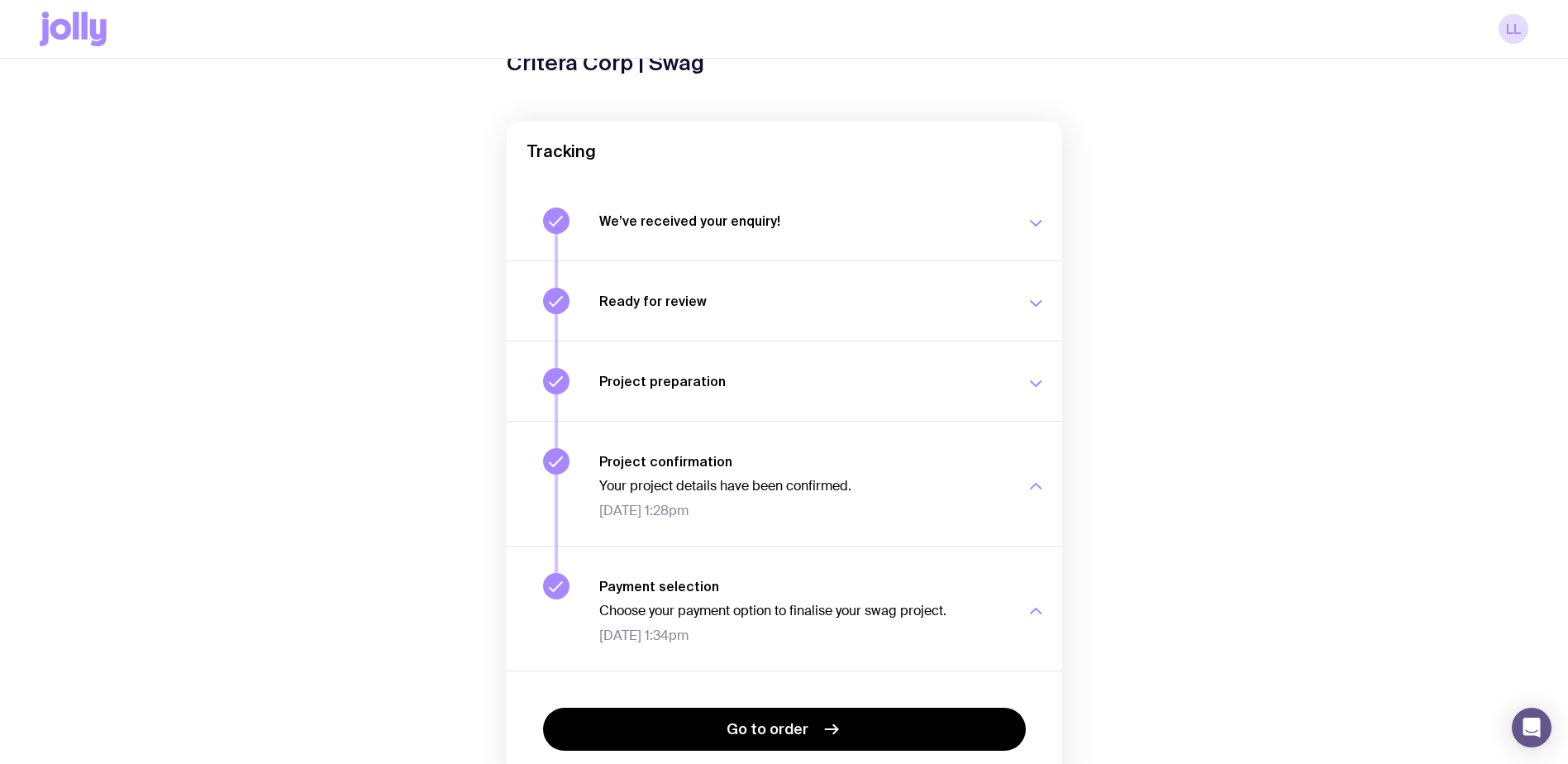
click at [1027, 376] on icon "button" at bounding box center [1035, 383] width 20 height 20
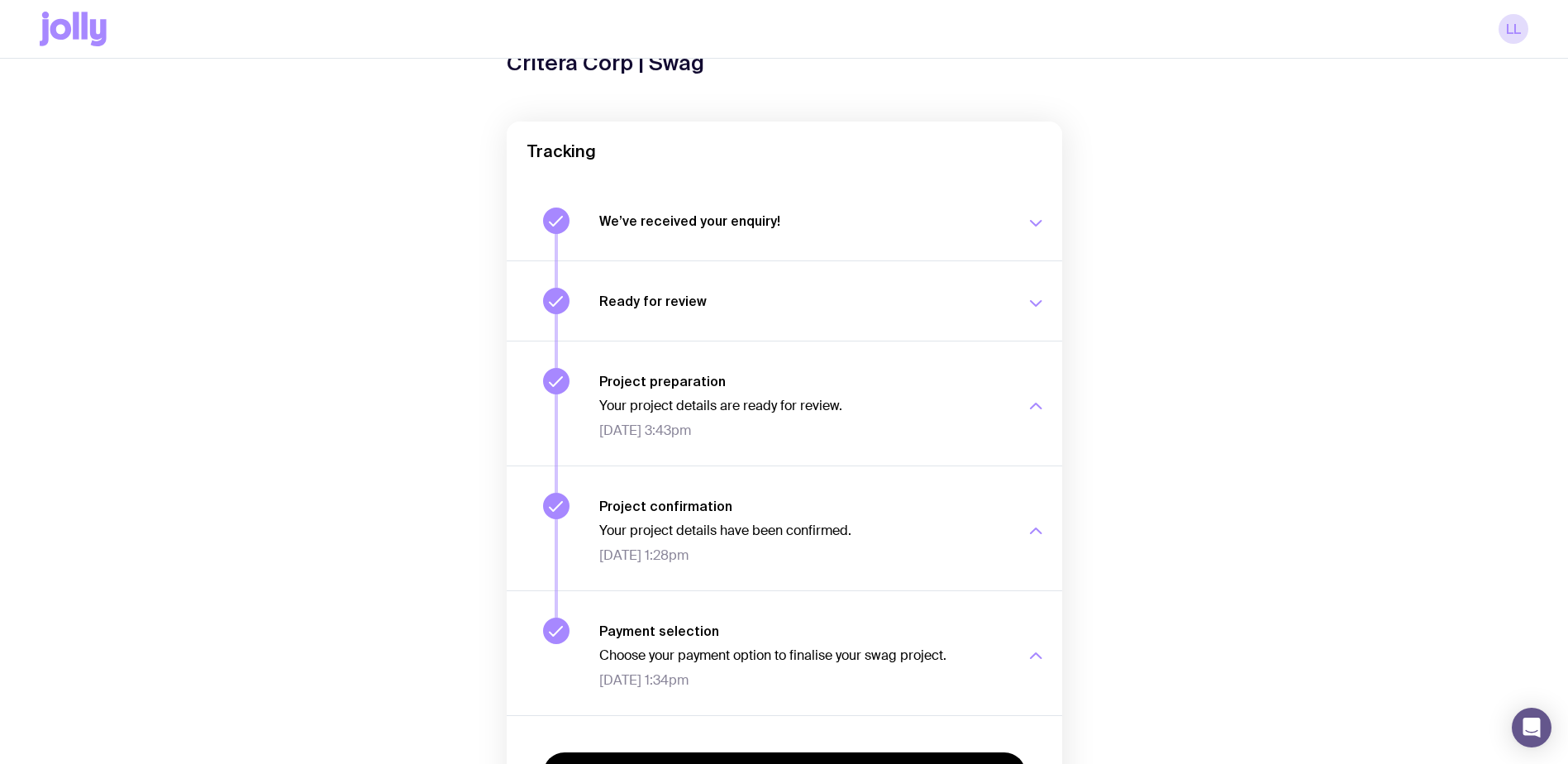
click at [1036, 304] on icon "button" at bounding box center [1035, 304] width 20 height 20
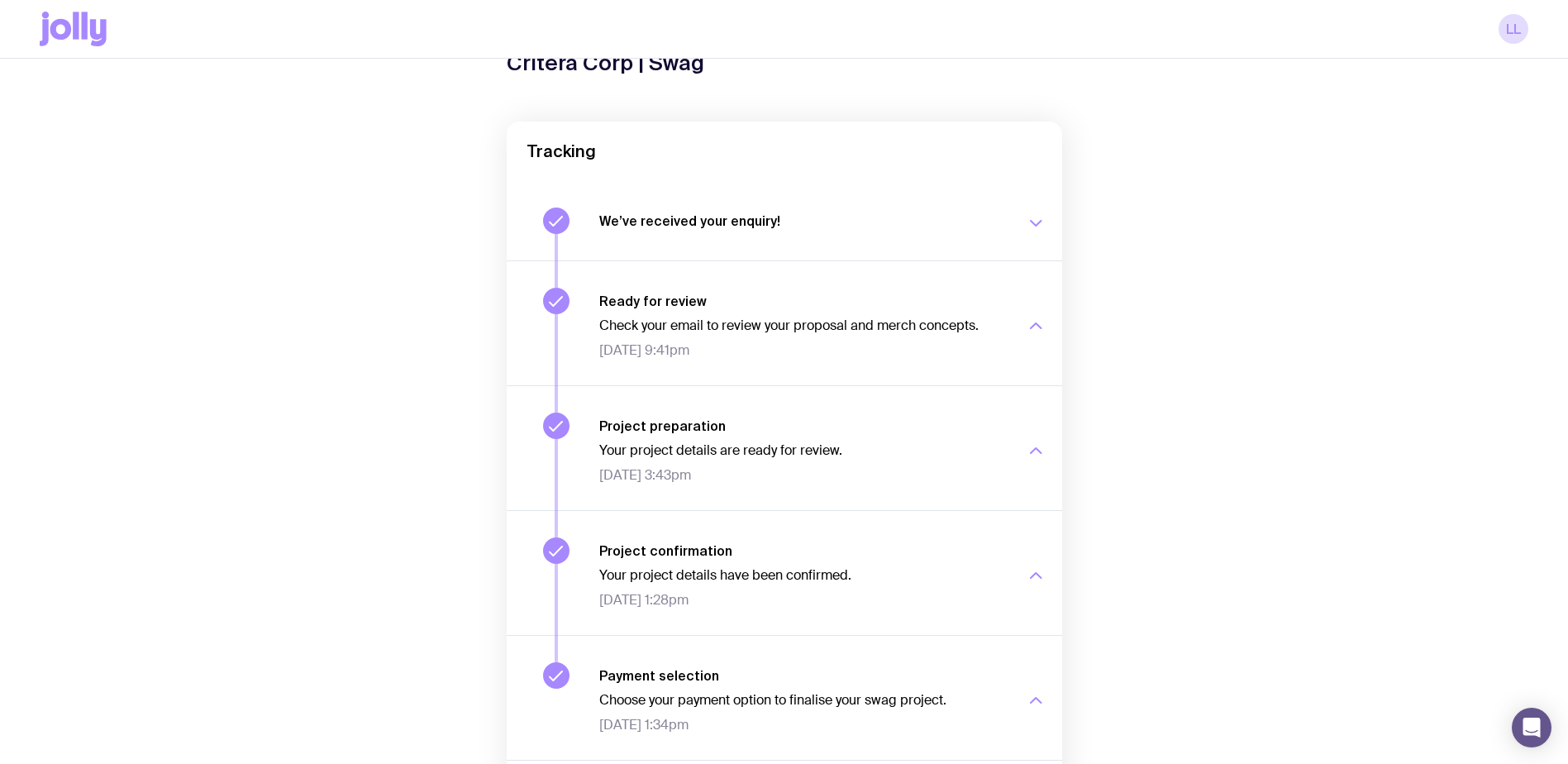
click at [1031, 207] on div "We’ve received your enquiry! Our team is on it and preparing your proposal now.…" at bounding box center [822, 221] width 446 height 27
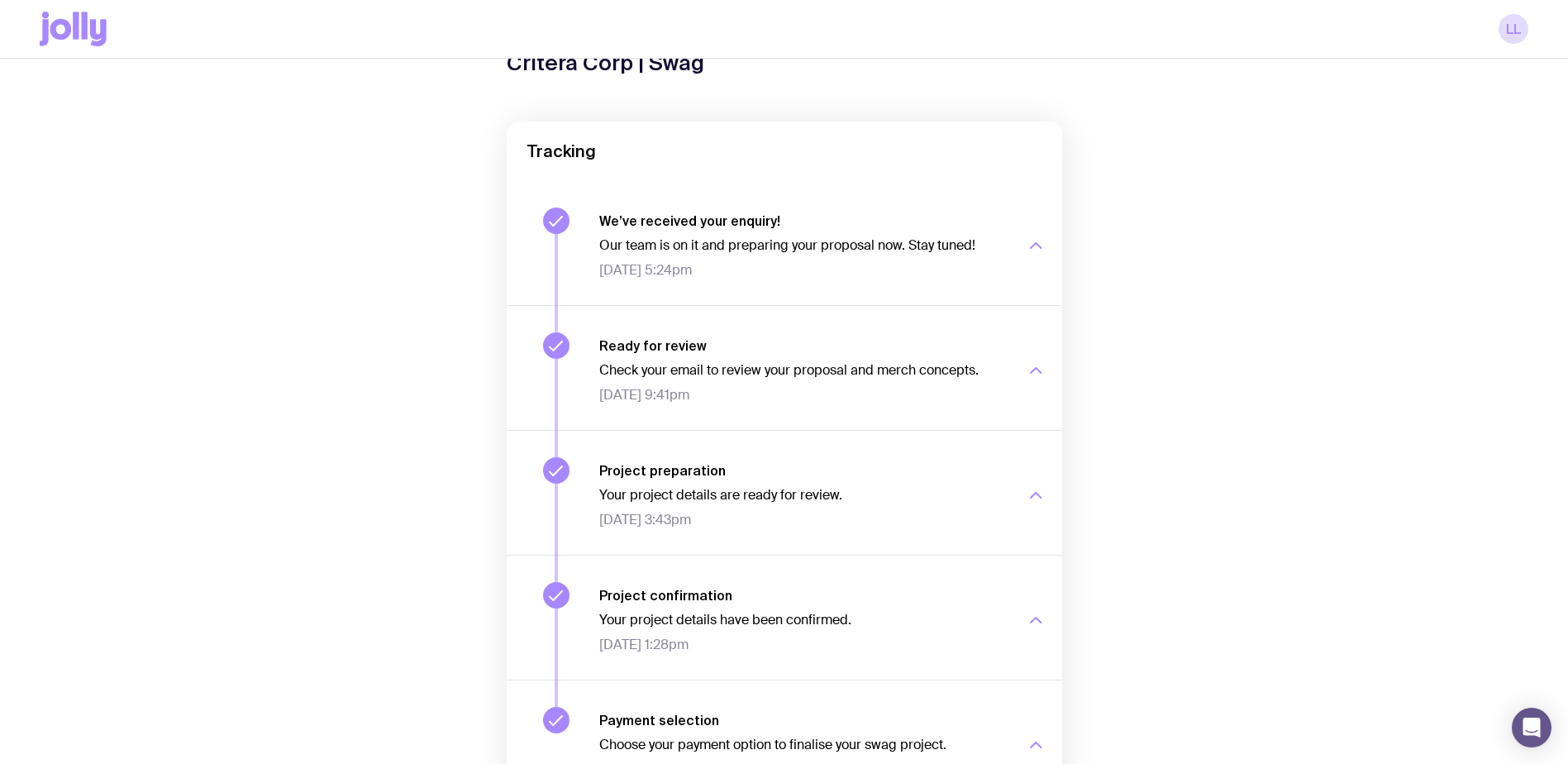
scroll to position [319, 0]
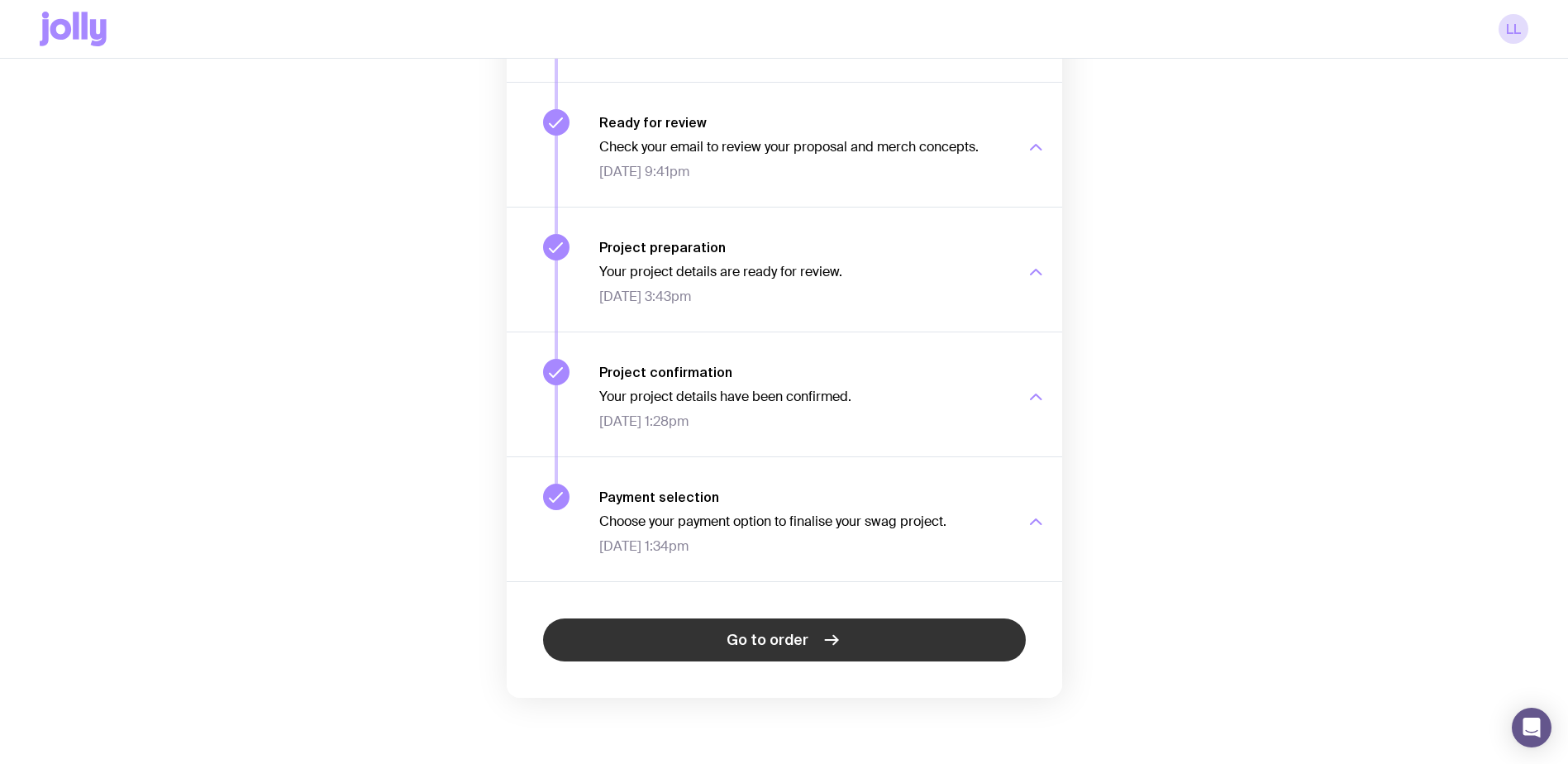
click at [792, 634] on span "Go to order" at bounding box center [767, 639] width 82 height 20
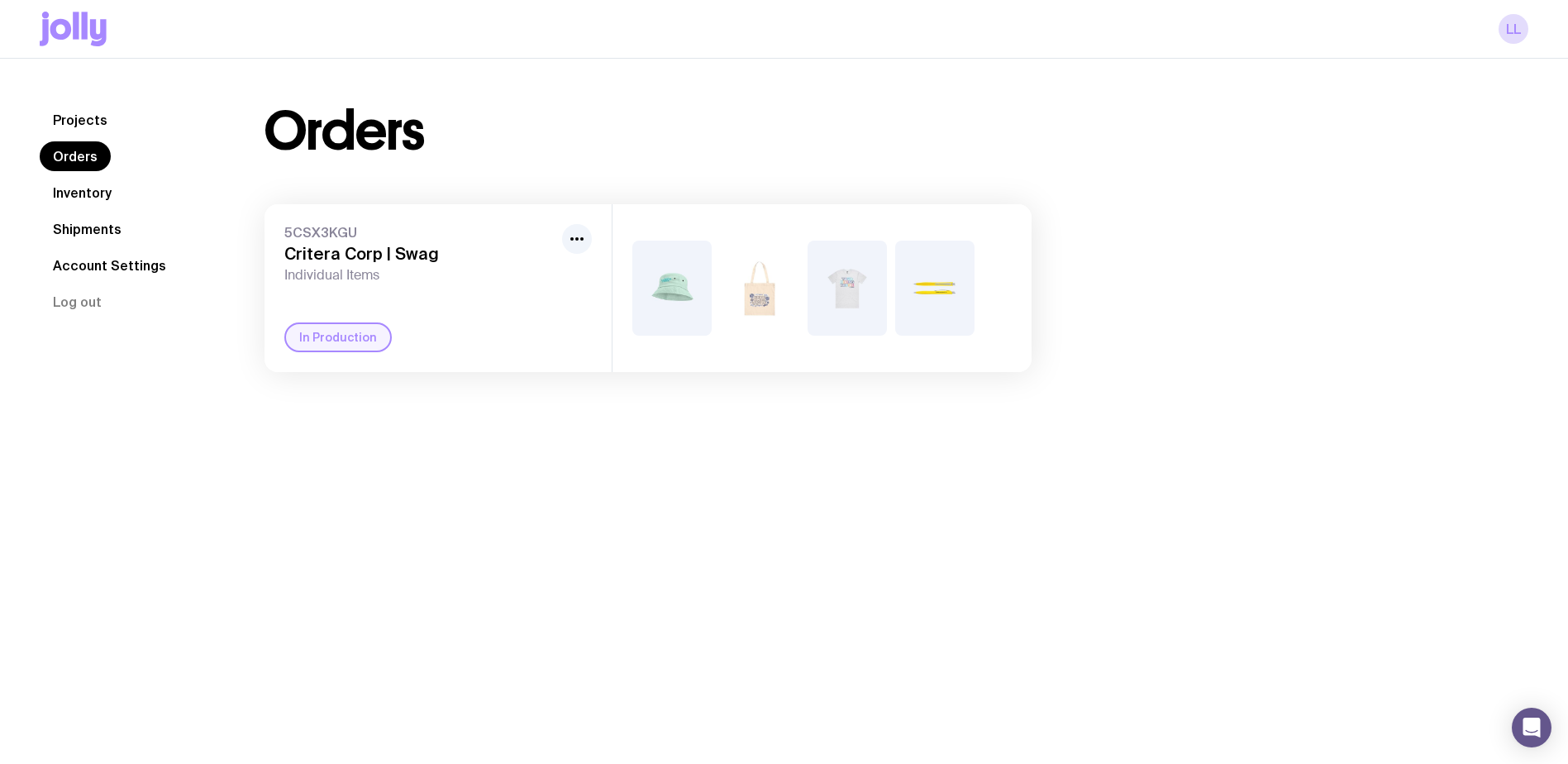
click at [863, 271] on img at bounding box center [846, 288] width 79 height 95
